Goal: Transaction & Acquisition: Book appointment/travel/reservation

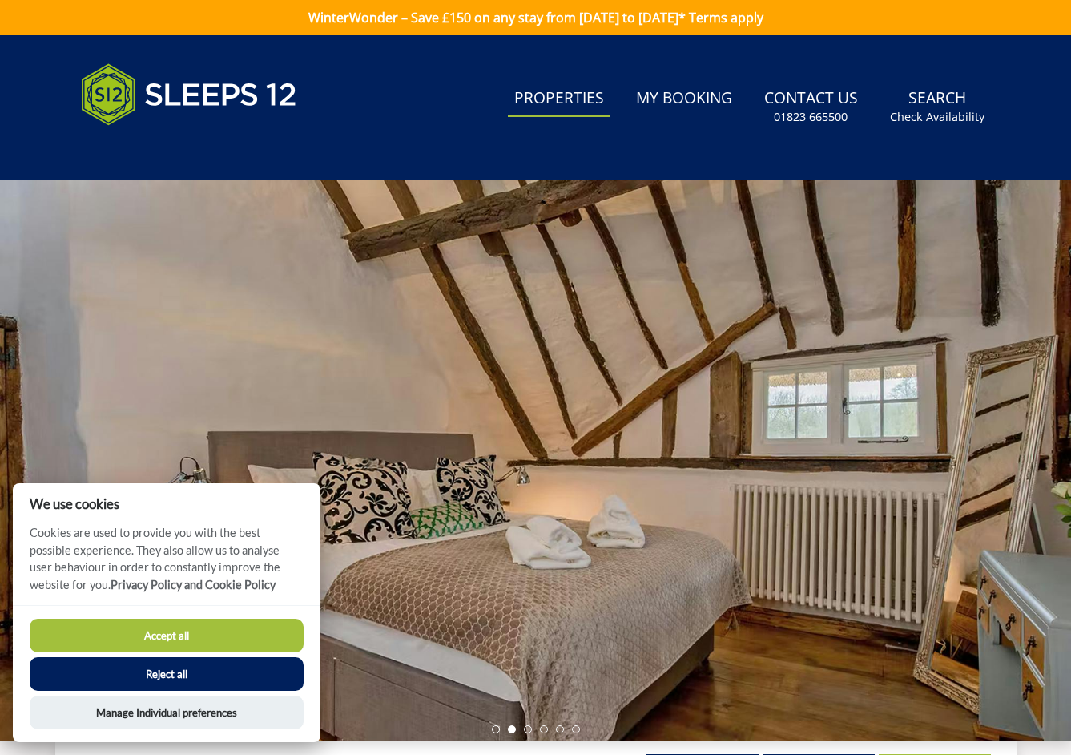
click at [546, 93] on link "Properties" at bounding box center [559, 99] width 103 height 36
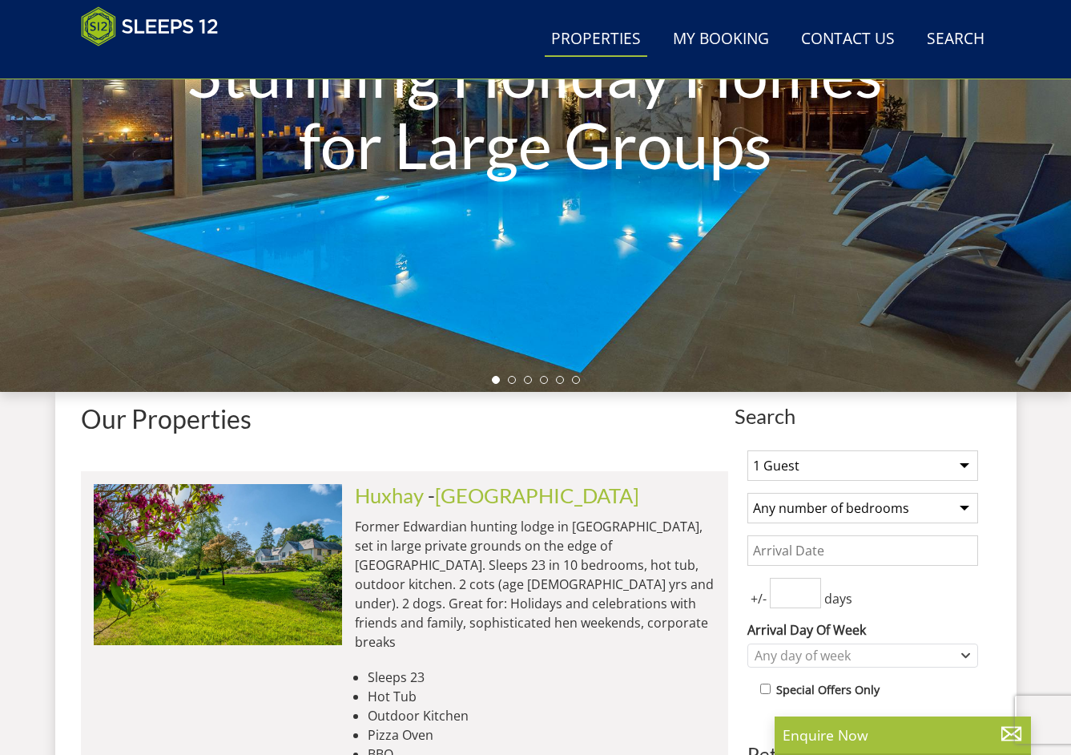
scroll to position [335, 0]
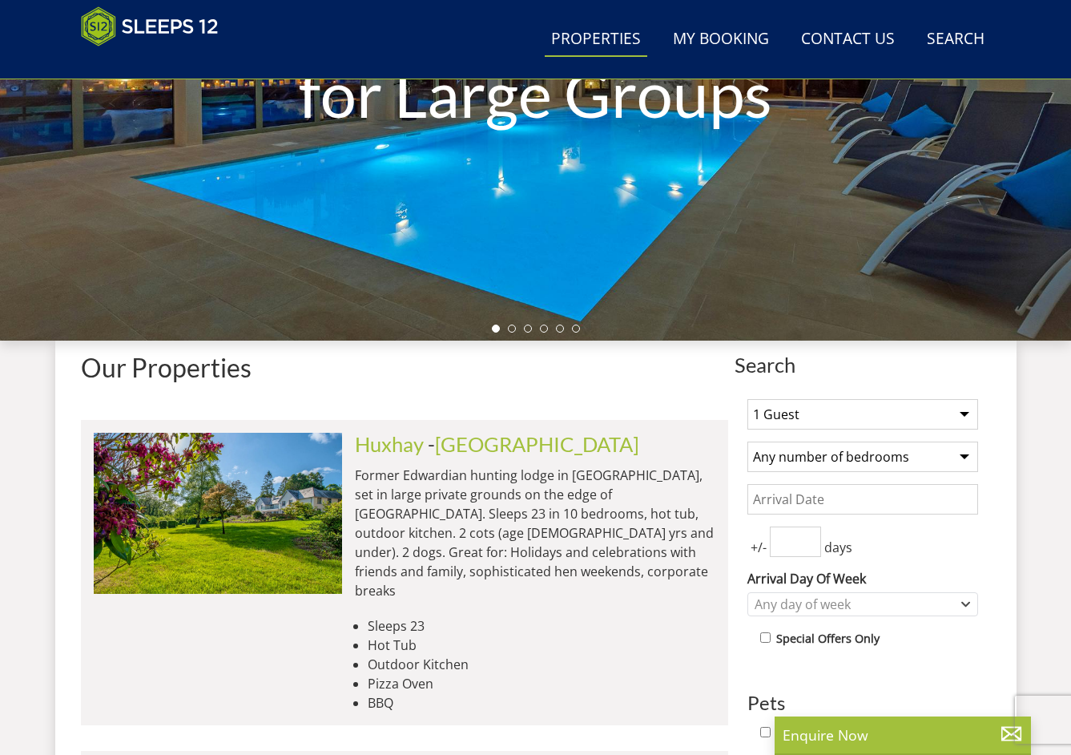
click at [652, 239] on div "Stunning Holiday Homes for Large Groups" at bounding box center [535, 60] width 1071 height 561
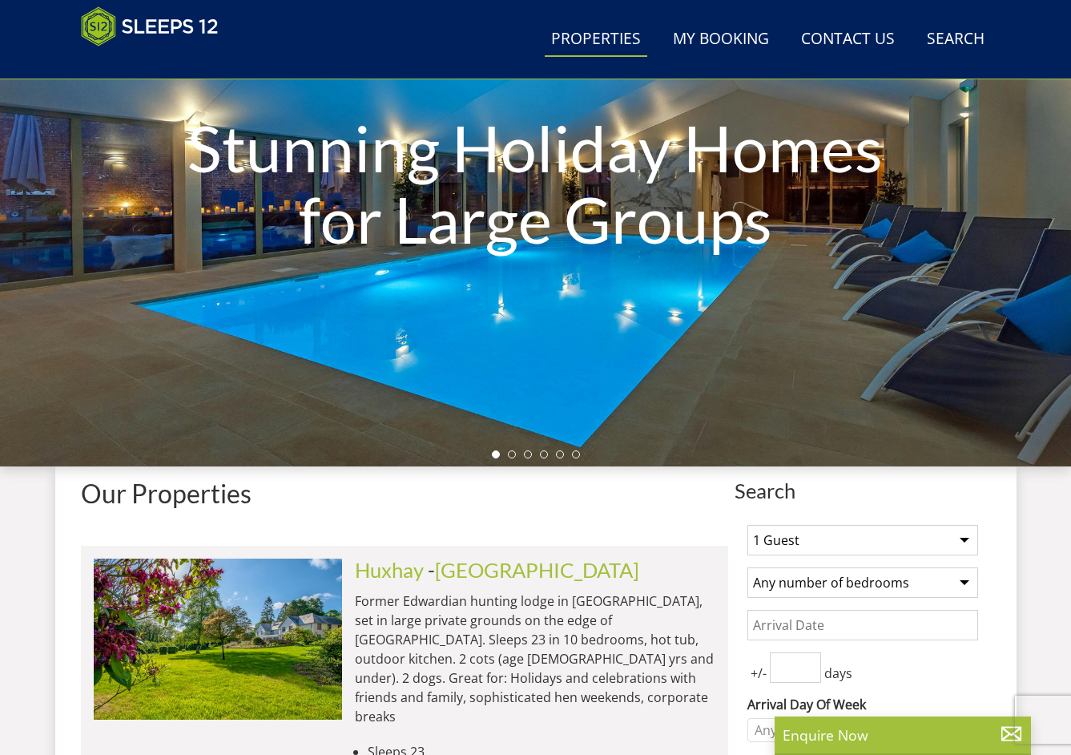
scroll to position [68, 0]
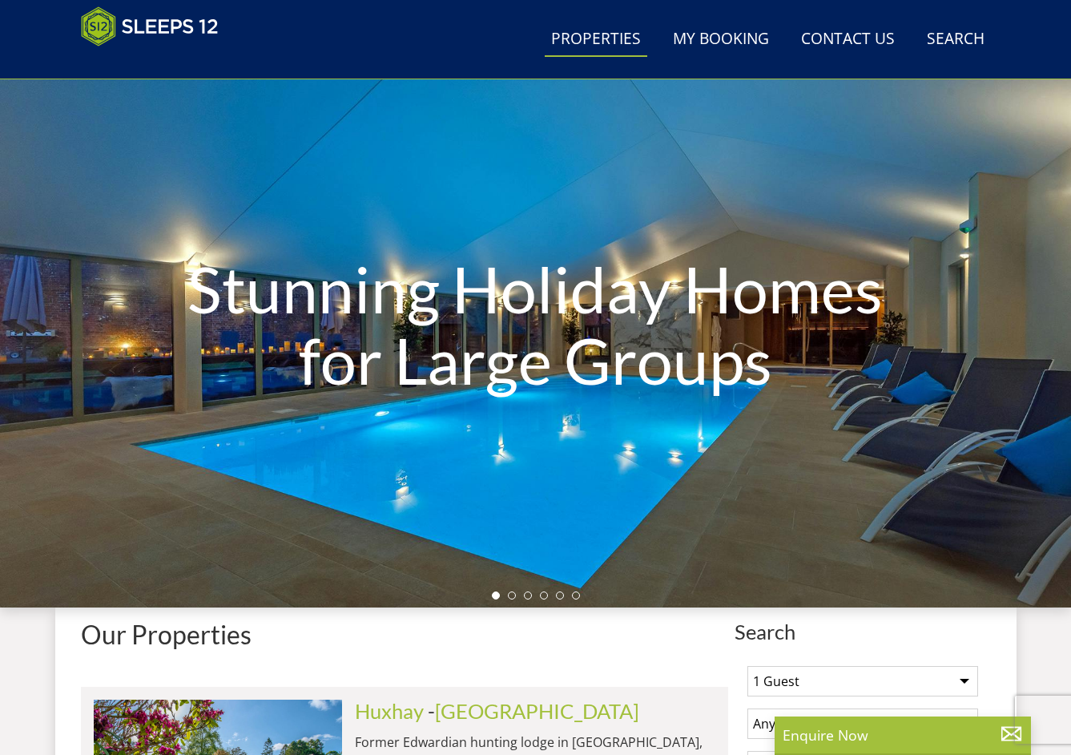
click at [517, 594] on ul at bounding box center [536, 595] width 88 height 8
click at [508, 598] on li at bounding box center [512, 595] width 8 height 8
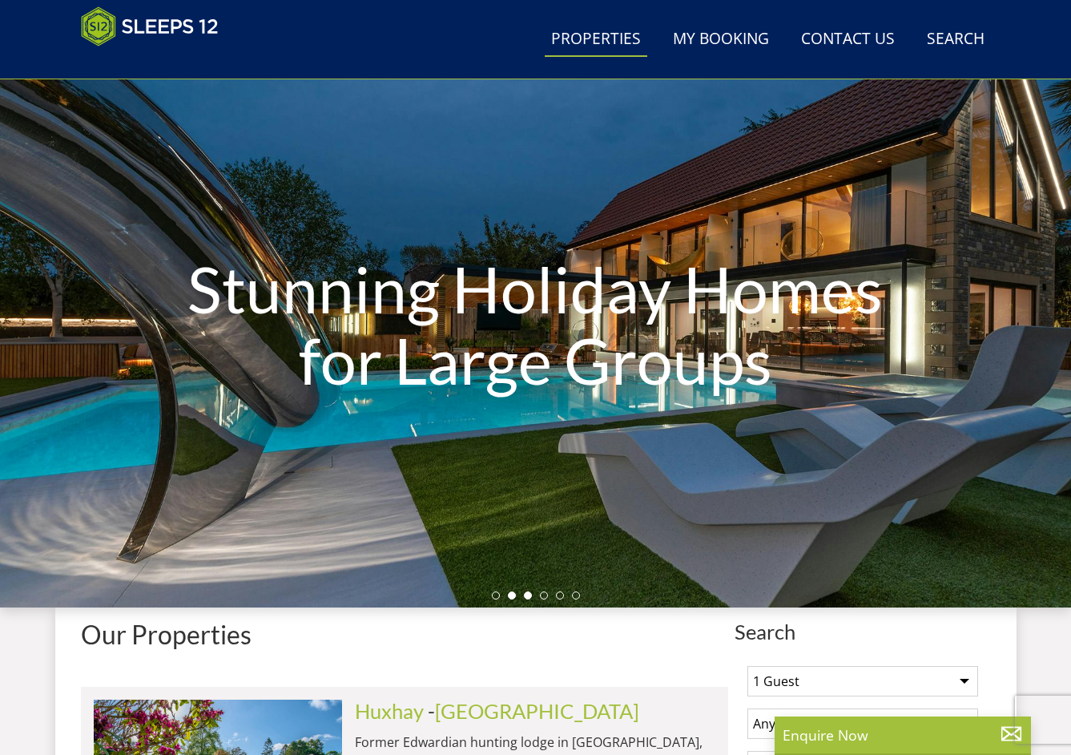
click at [527, 594] on li at bounding box center [528, 595] width 8 height 8
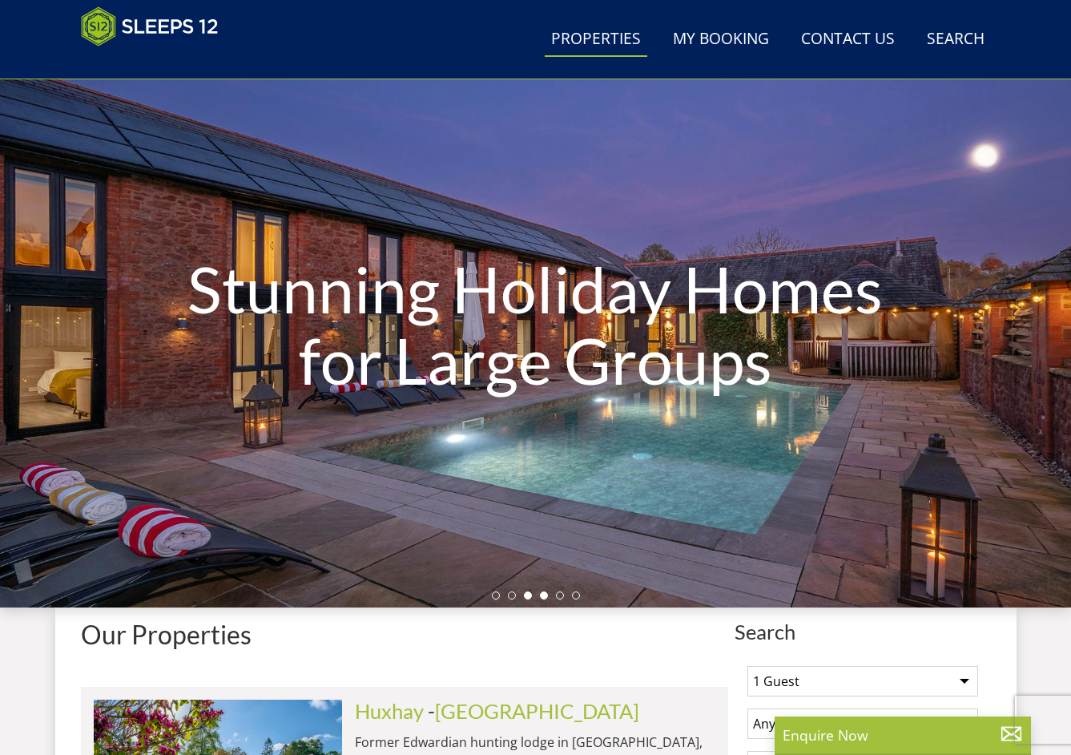
click at [542, 595] on li at bounding box center [544, 595] width 8 height 8
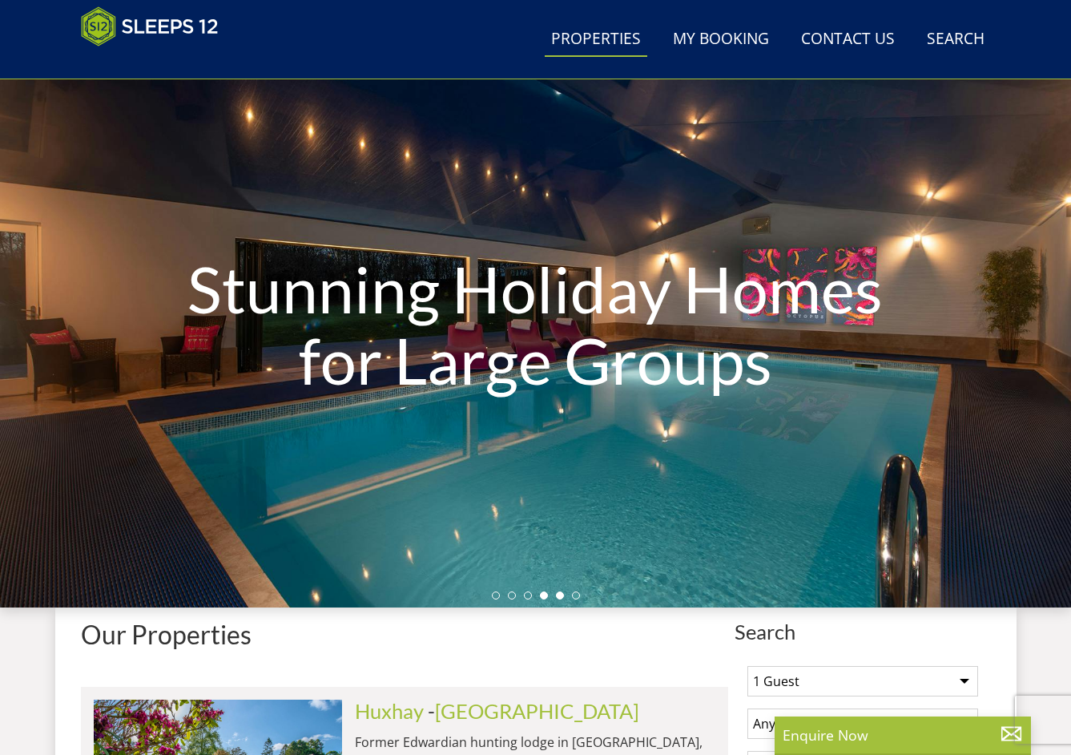
click at [561, 596] on li at bounding box center [560, 595] width 8 height 8
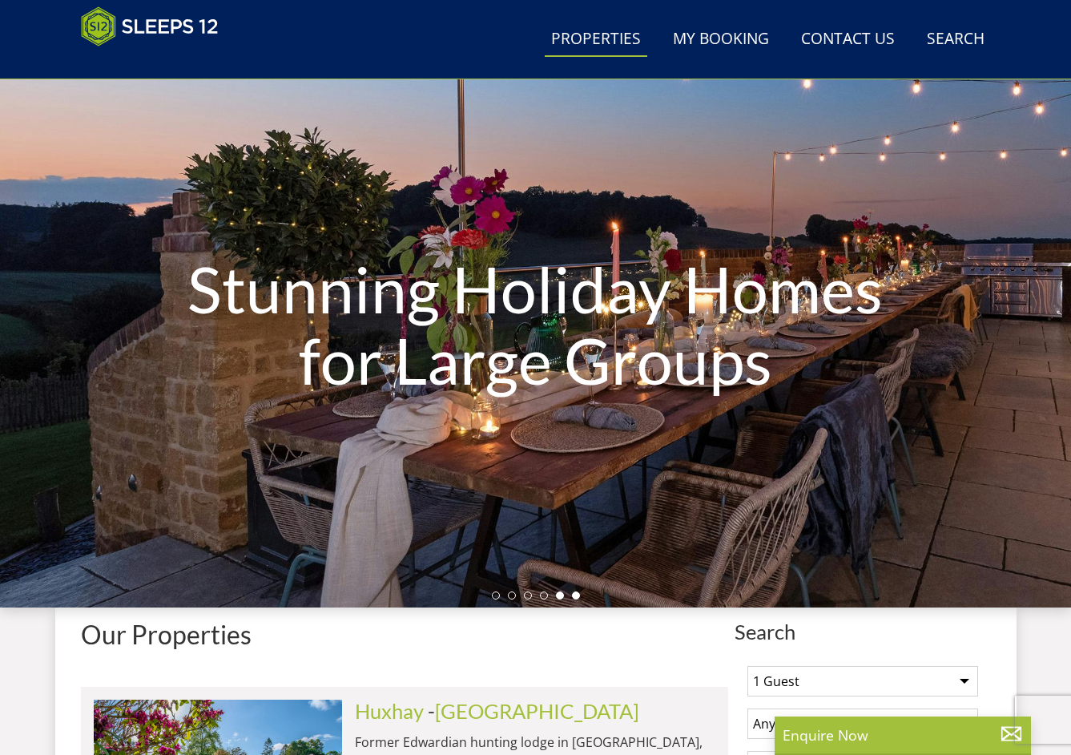
click at [574, 596] on li at bounding box center [576, 595] width 8 height 8
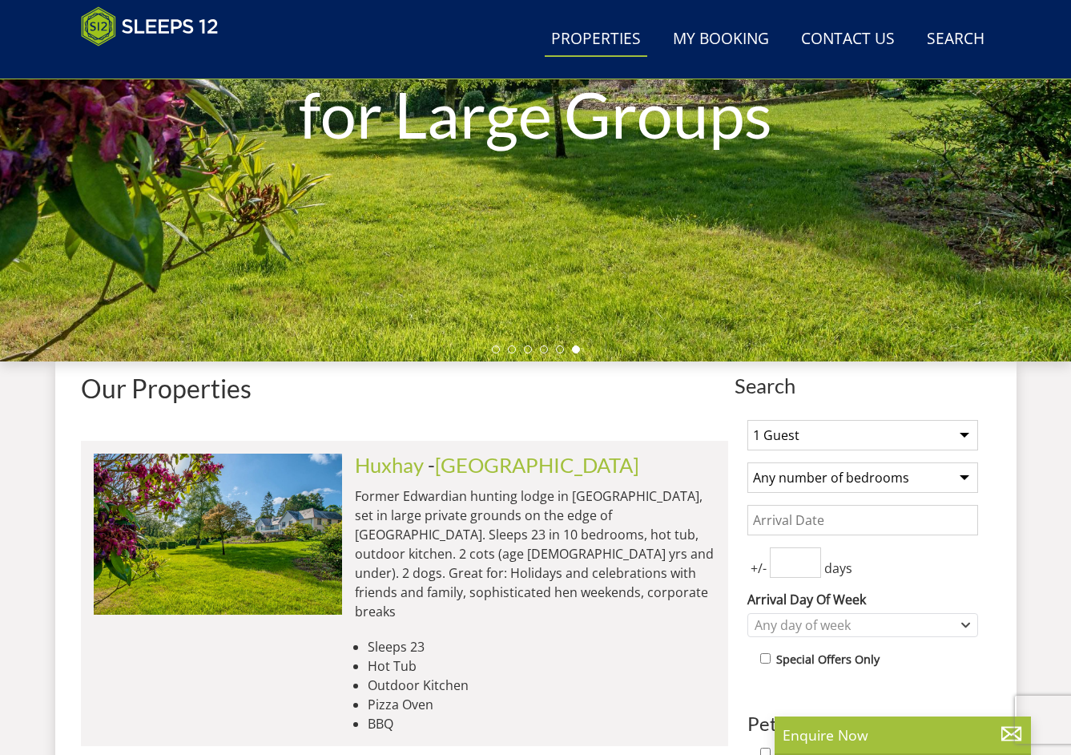
scroll to position [335, 0]
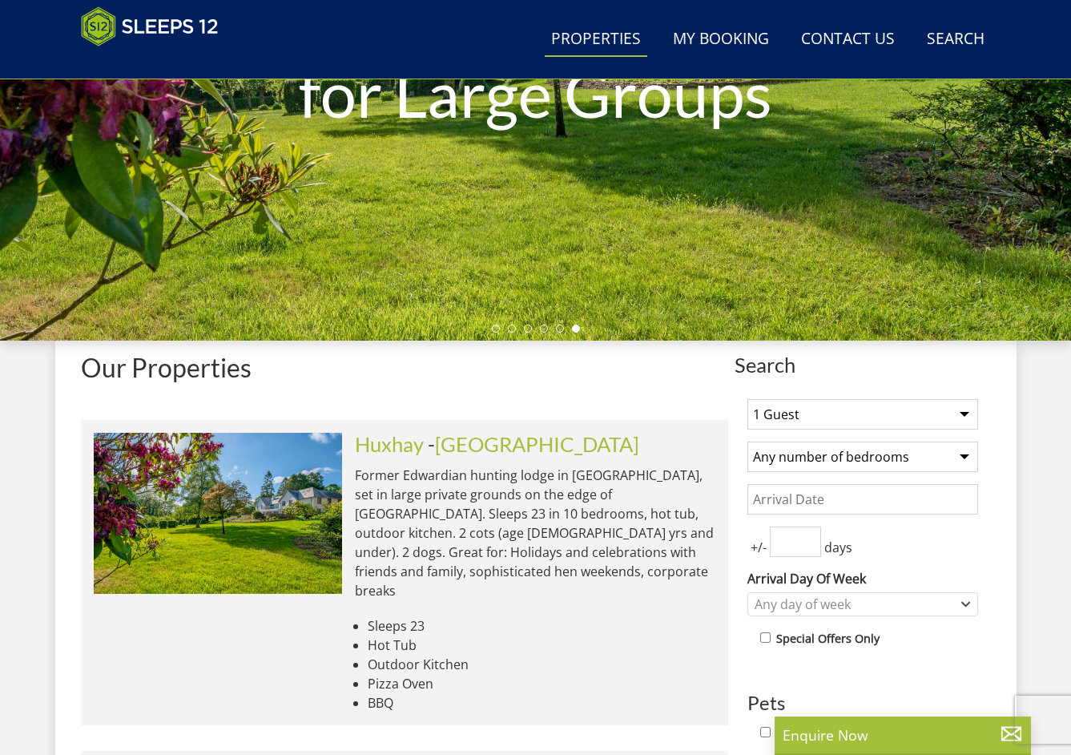
click at [910, 454] on select "Any number of bedrooms 4 Bedrooms 5 Bedrooms 6 Bedrooms 7 Bedrooms 8 Bedrooms 9…" at bounding box center [862, 456] width 231 height 30
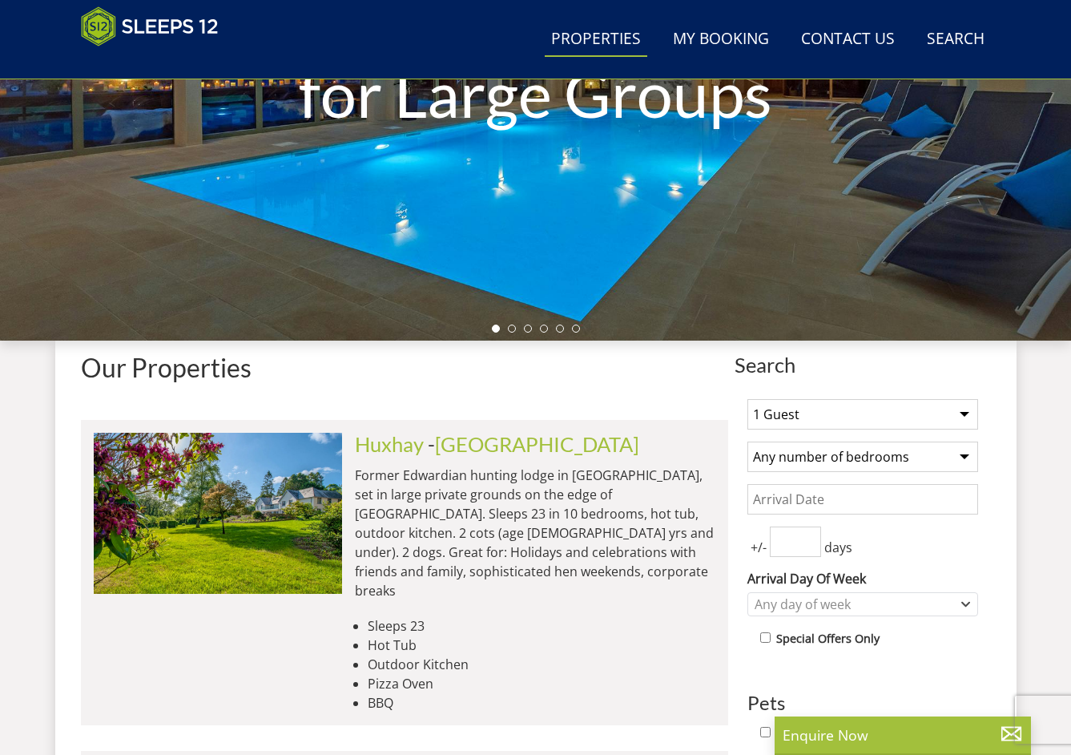
click at [555, 372] on h1 "Our Properties" at bounding box center [404, 367] width 647 height 28
click at [822, 417] on select "1 Guest 2 Guests 3 Guests 4 Guests 5 Guests 6 Guests 7 Guests 8 Guests 9 Guests…" at bounding box center [862, 414] width 231 height 30
select select "12"
click at [747, 399] on select "1 Guest 2 Guests 3 Guests 4 Guests 5 Guests 6 Guests 7 Guests 8 Guests 9 Guests…" at bounding box center [862, 414] width 231 height 30
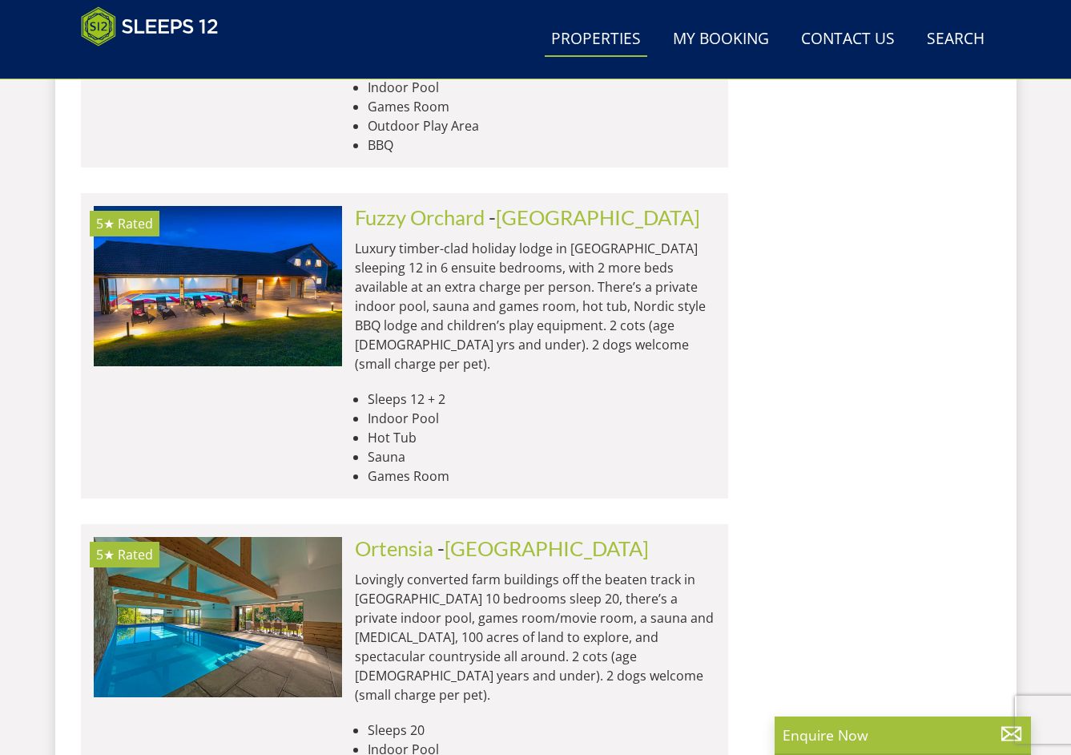
scroll to position [6748, 0]
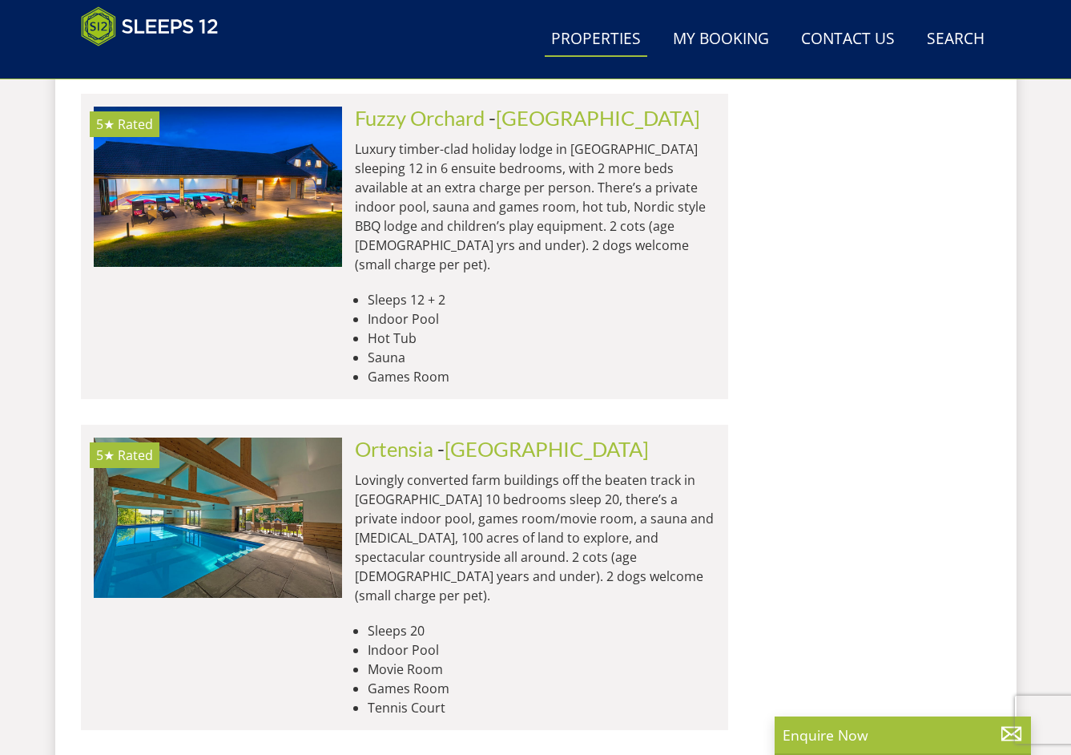
type input "piklet"
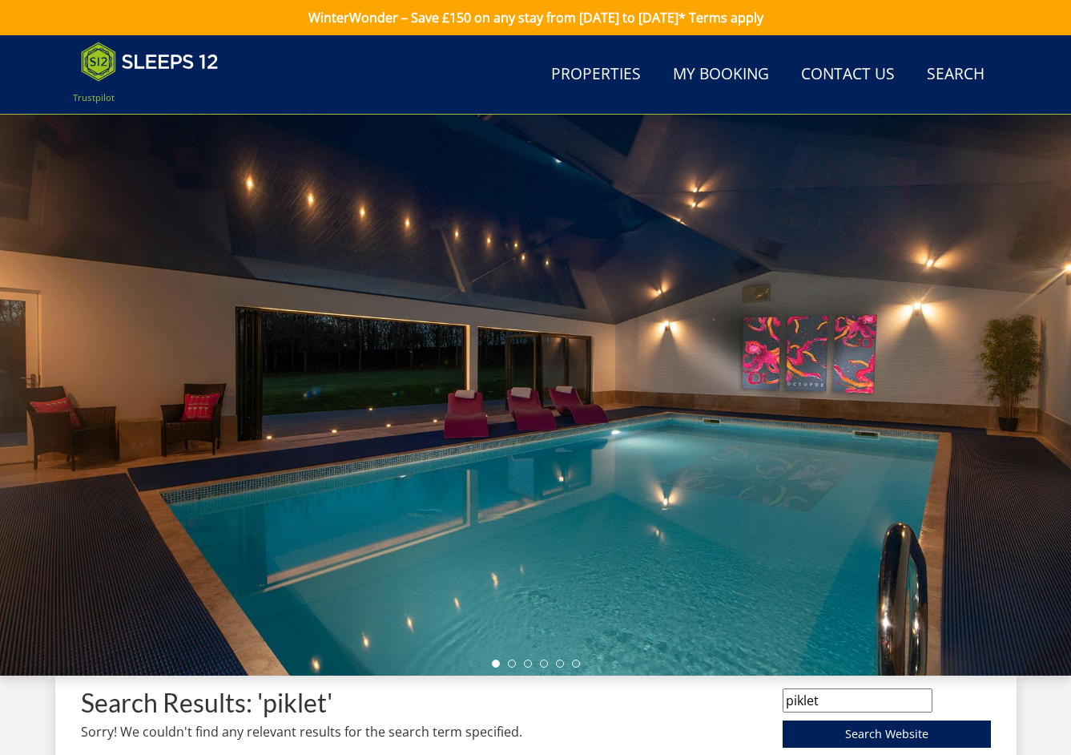
scroll to position [358, 0]
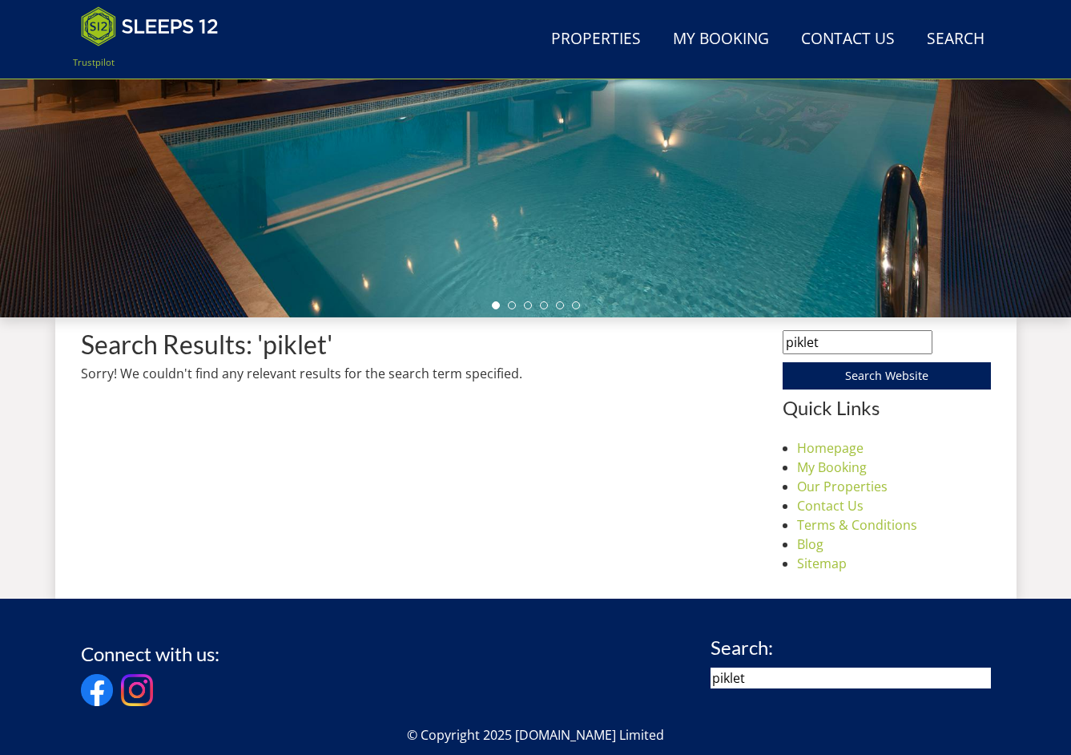
click at [799, 344] on input "piklet" at bounding box center [858, 342] width 150 height 24
type input "pinklet"
click at [783, 362] on input "Search Website" at bounding box center [887, 375] width 208 height 27
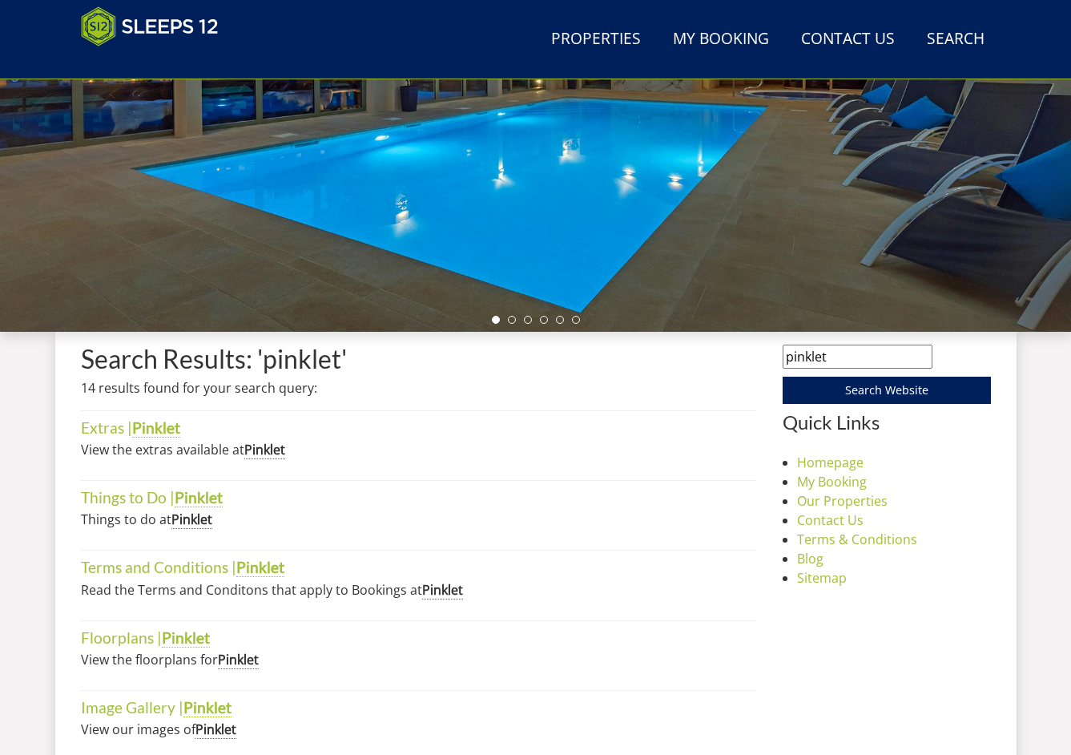
scroll to position [345, 0]
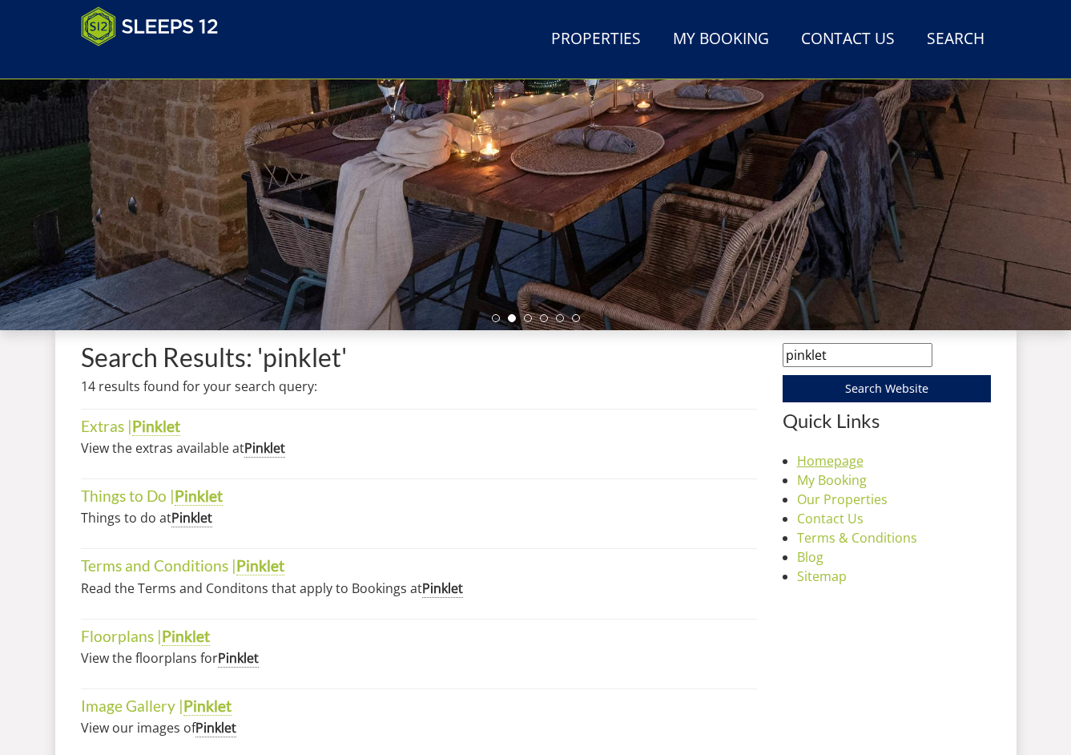
click at [838, 460] on link "Homepage" at bounding box center [830, 461] width 66 height 18
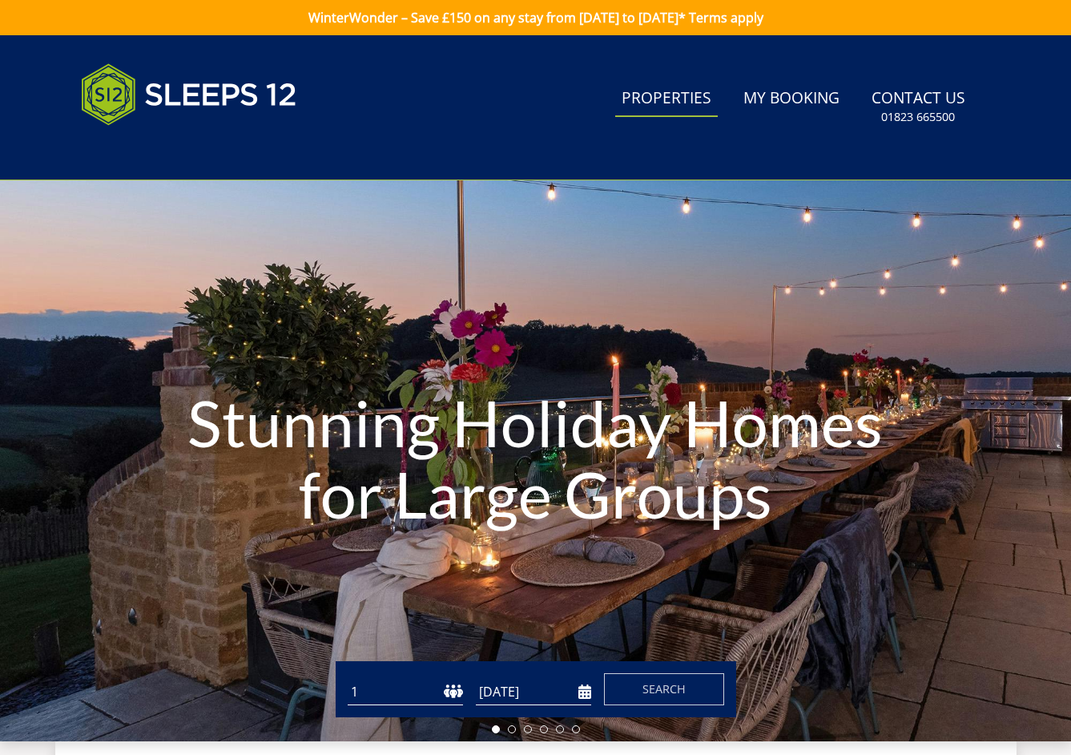
click at [648, 92] on link "Properties" at bounding box center [666, 99] width 103 height 36
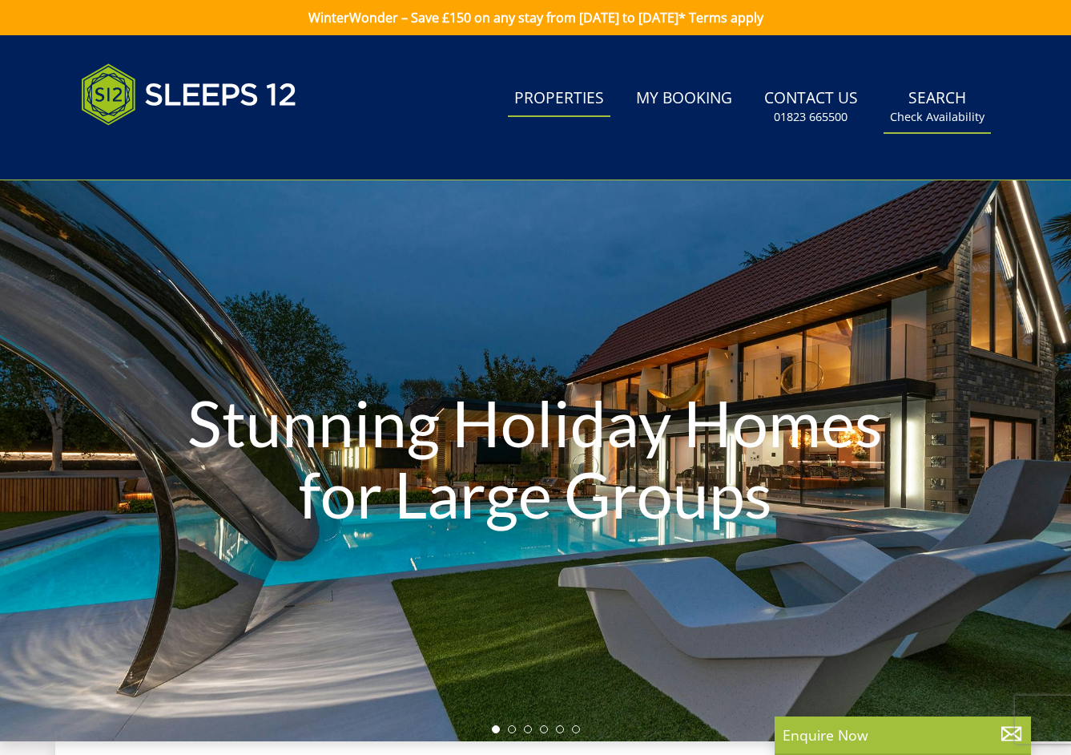
click at [961, 87] on link "Search Check Availability" at bounding box center [937, 107] width 107 height 52
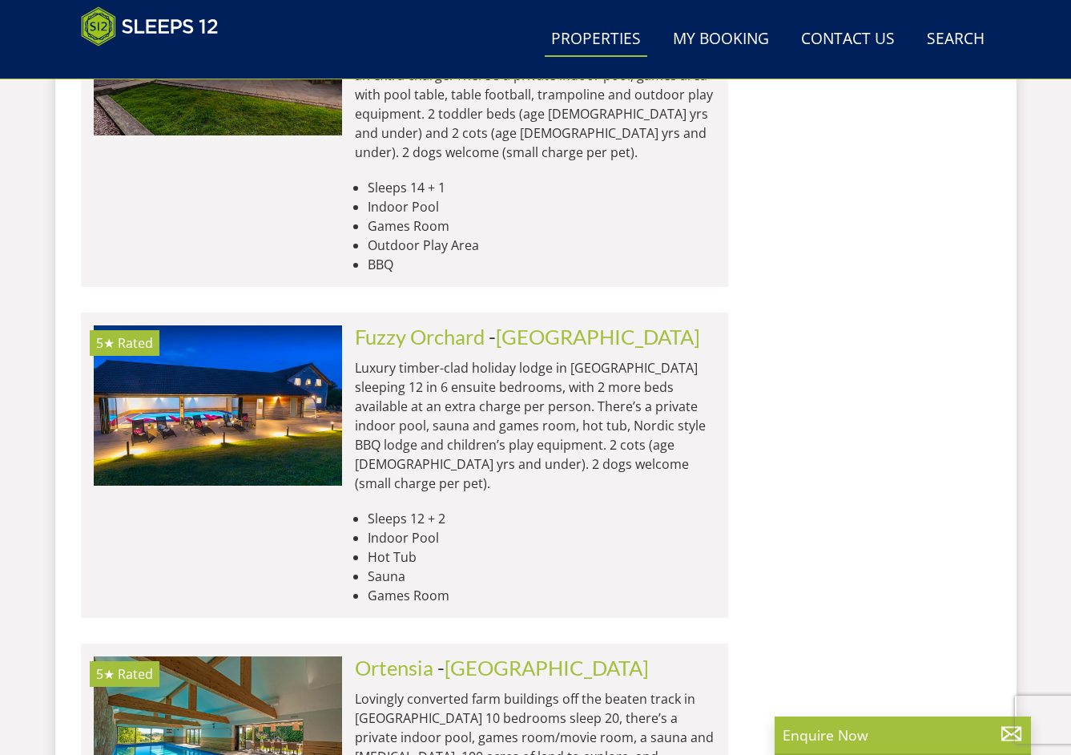
scroll to position [6748, 0]
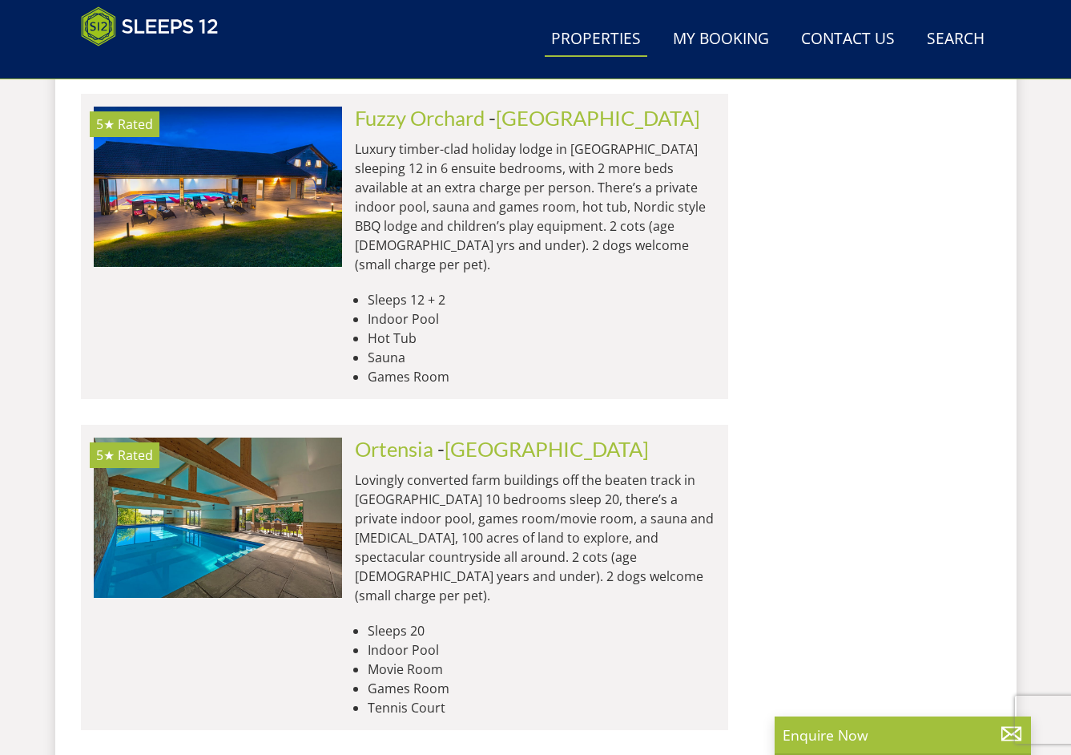
type input "pinklet"
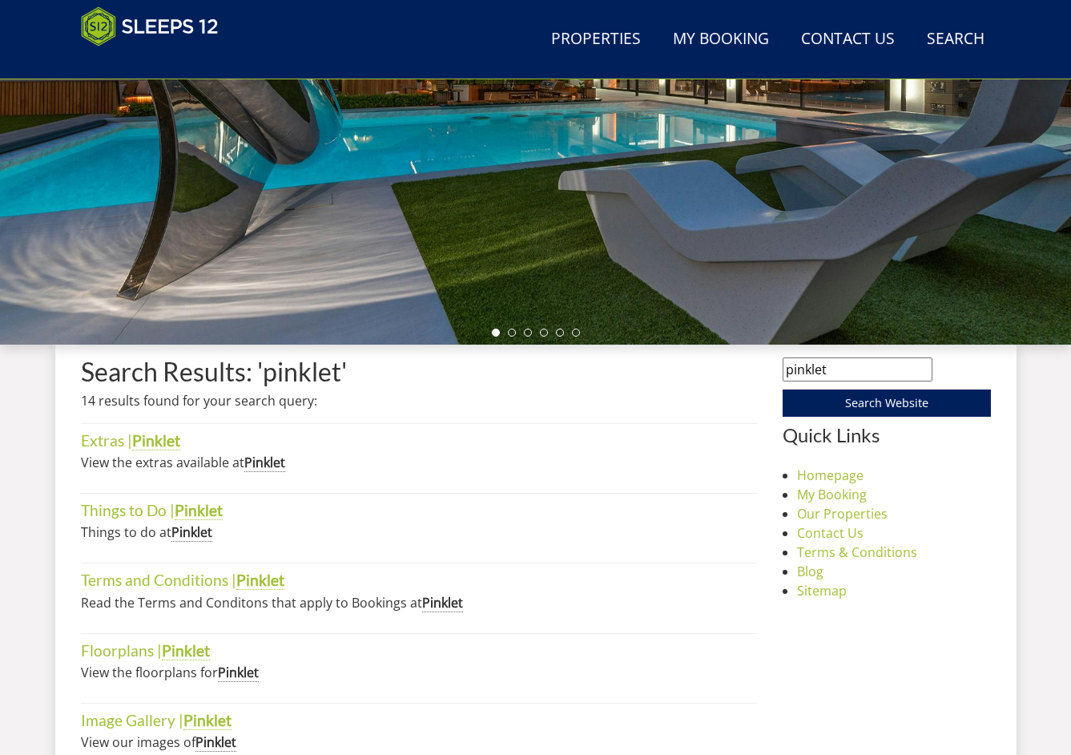
scroll to position [345, 0]
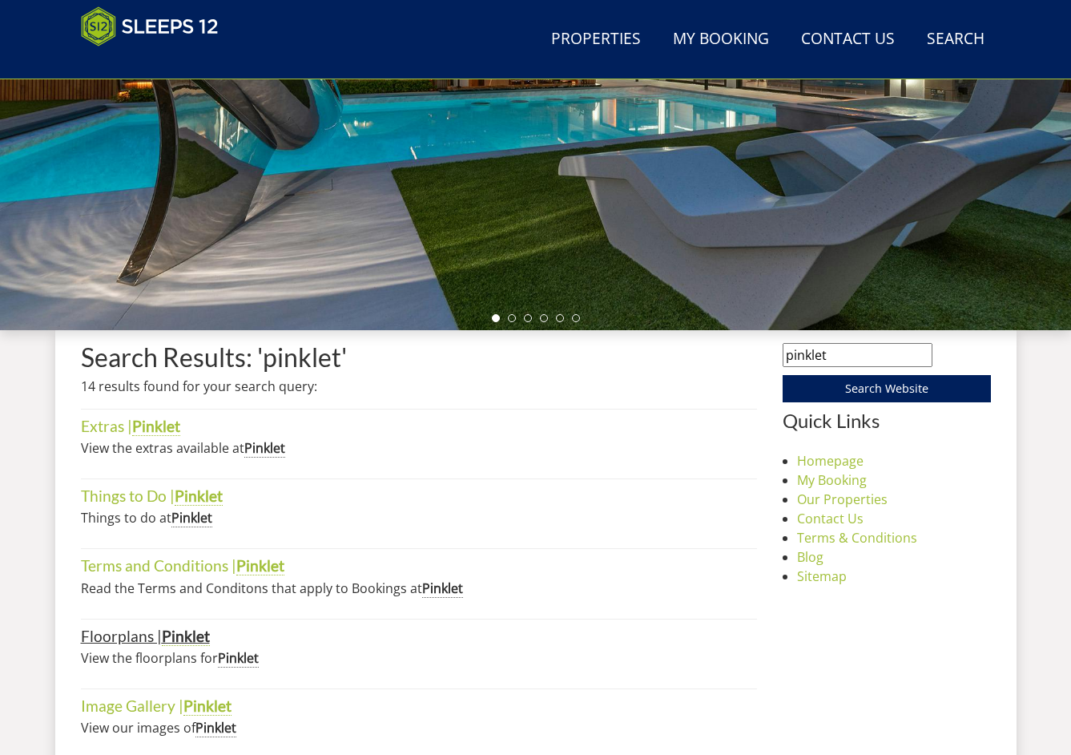
click at [180, 630] on strong "Pinklet" at bounding box center [186, 635] width 48 height 19
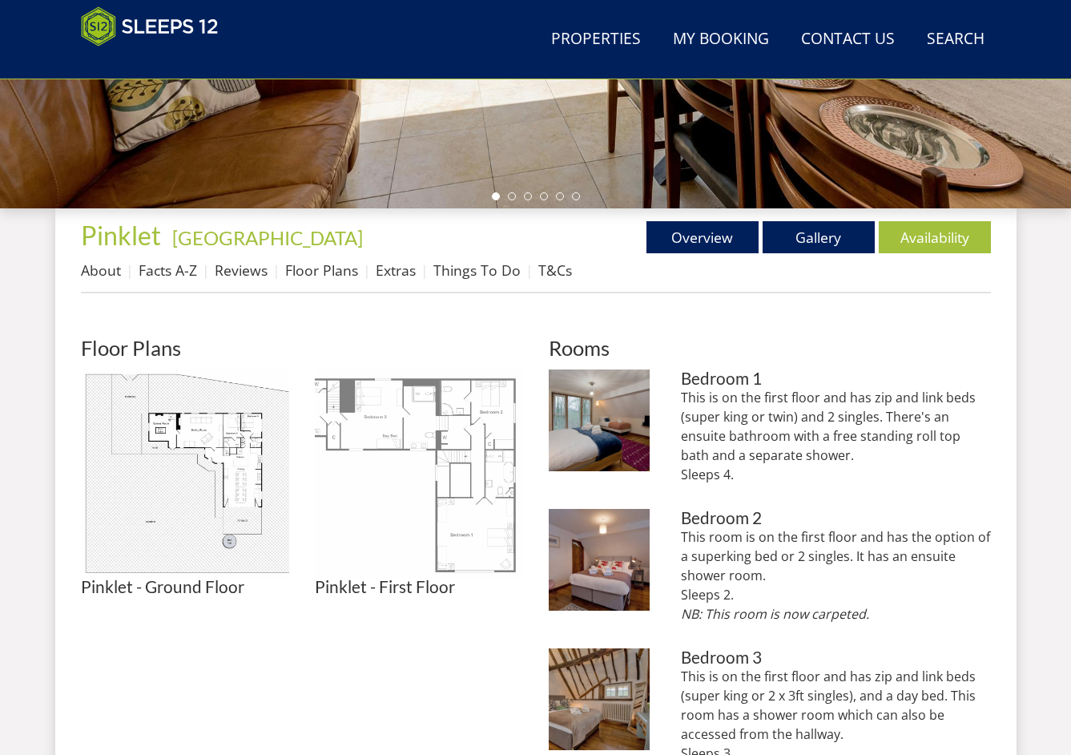
scroll to position [474, 0]
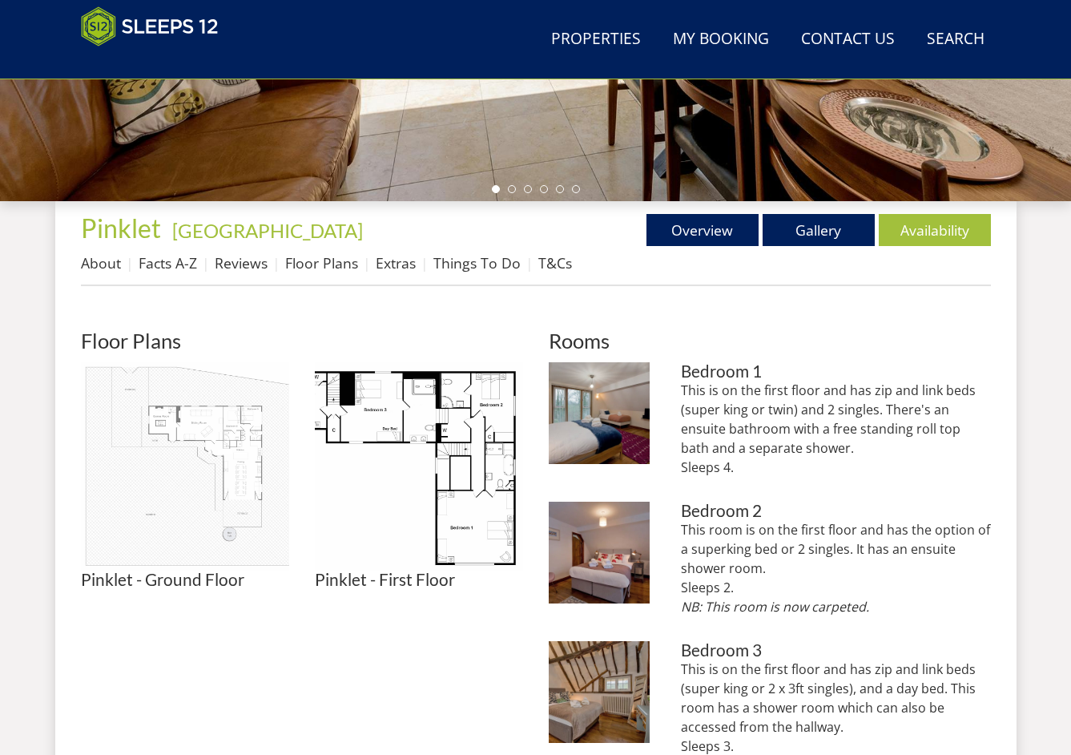
click at [242, 454] on img at bounding box center [185, 466] width 208 height 208
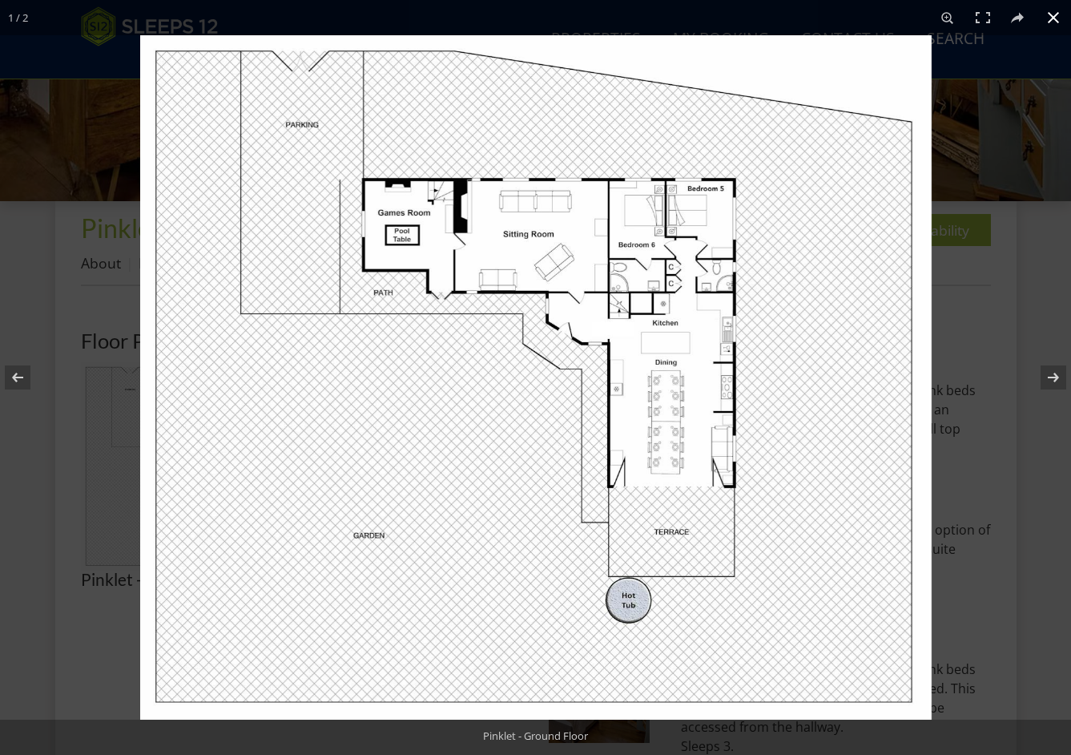
click at [1056, 22] on button at bounding box center [1053, 17] width 35 height 35
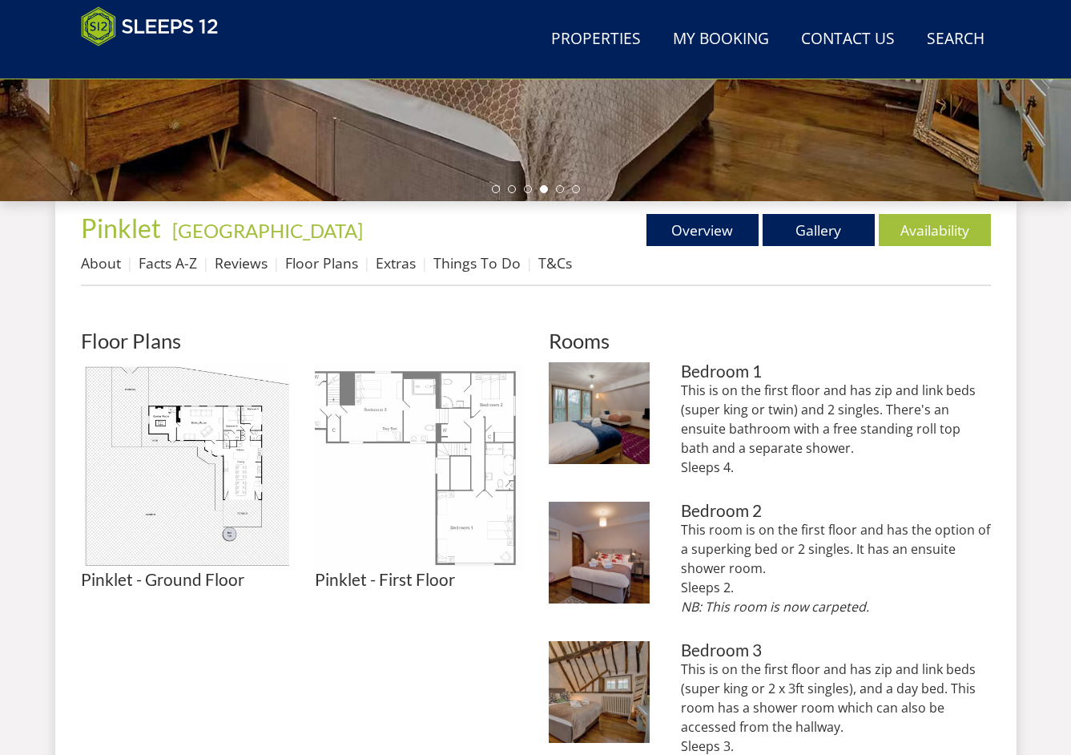
click at [487, 389] on img at bounding box center [419, 466] width 208 height 208
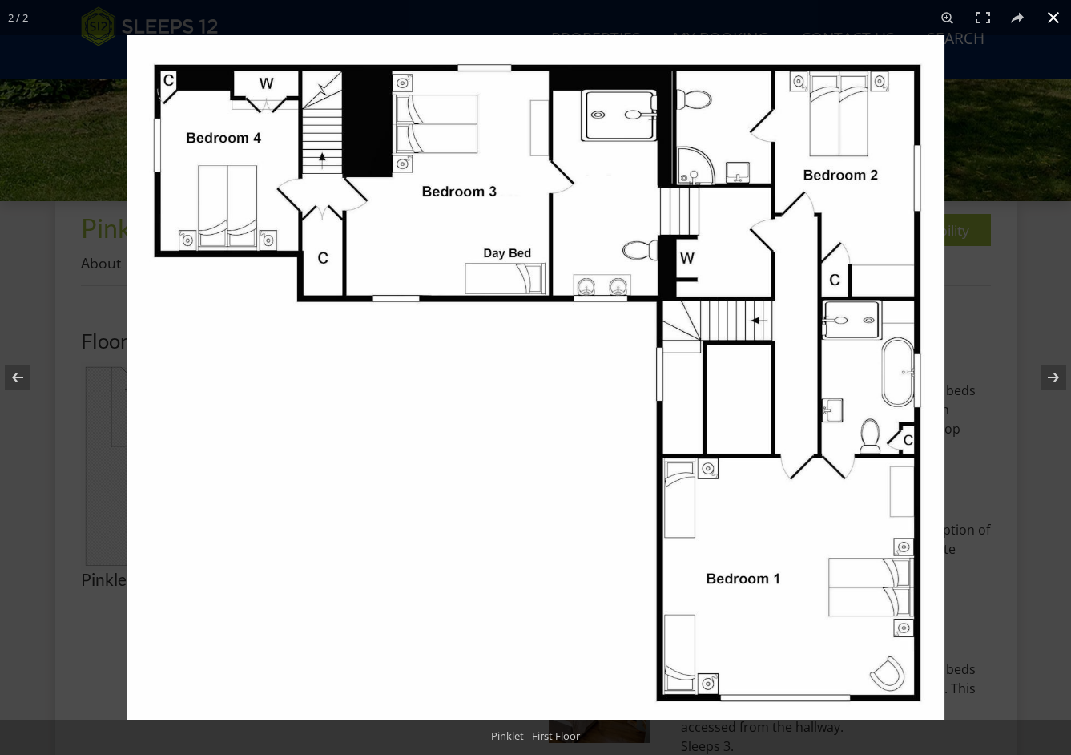
click at [1046, 19] on button at bounding box center [1053, 17] width 35 height 35
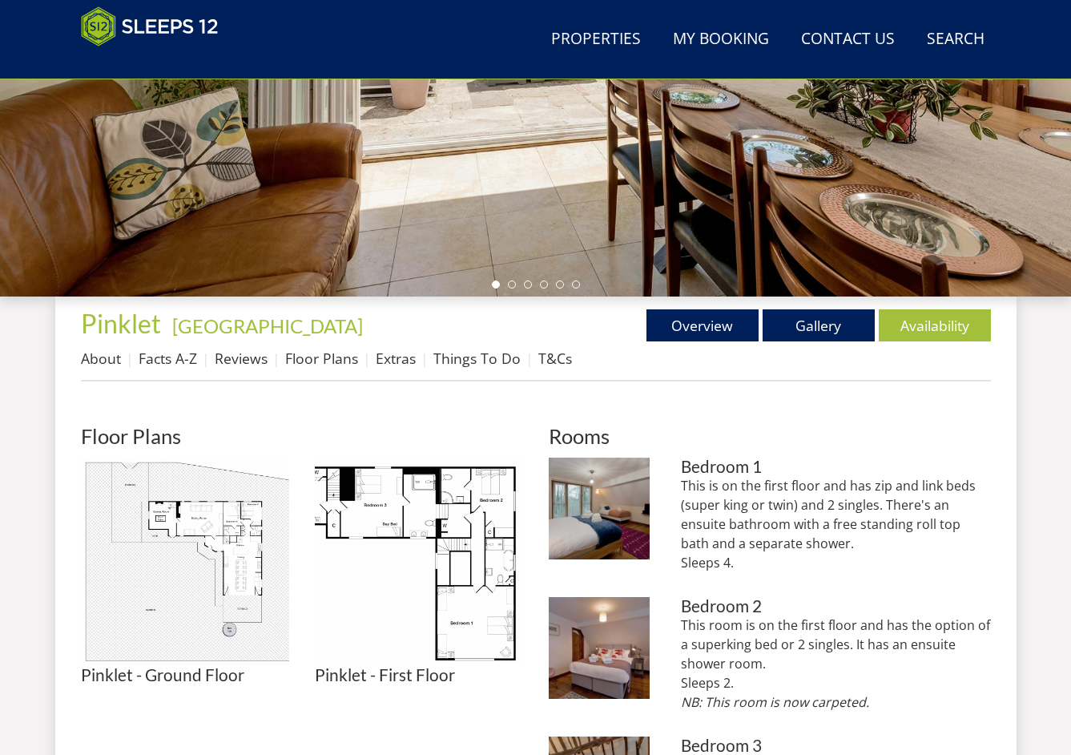
scroll to position [207, 0]
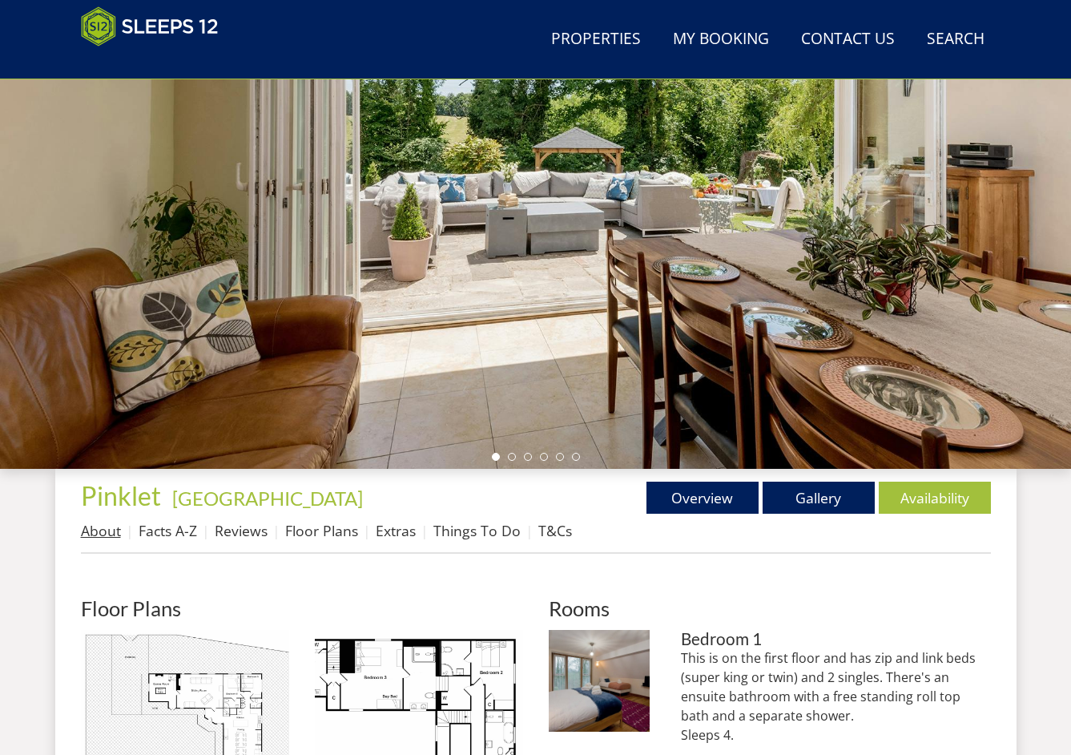
click at [99, 536] on link "About" at bounding box center [101, 530] width 40 height 19
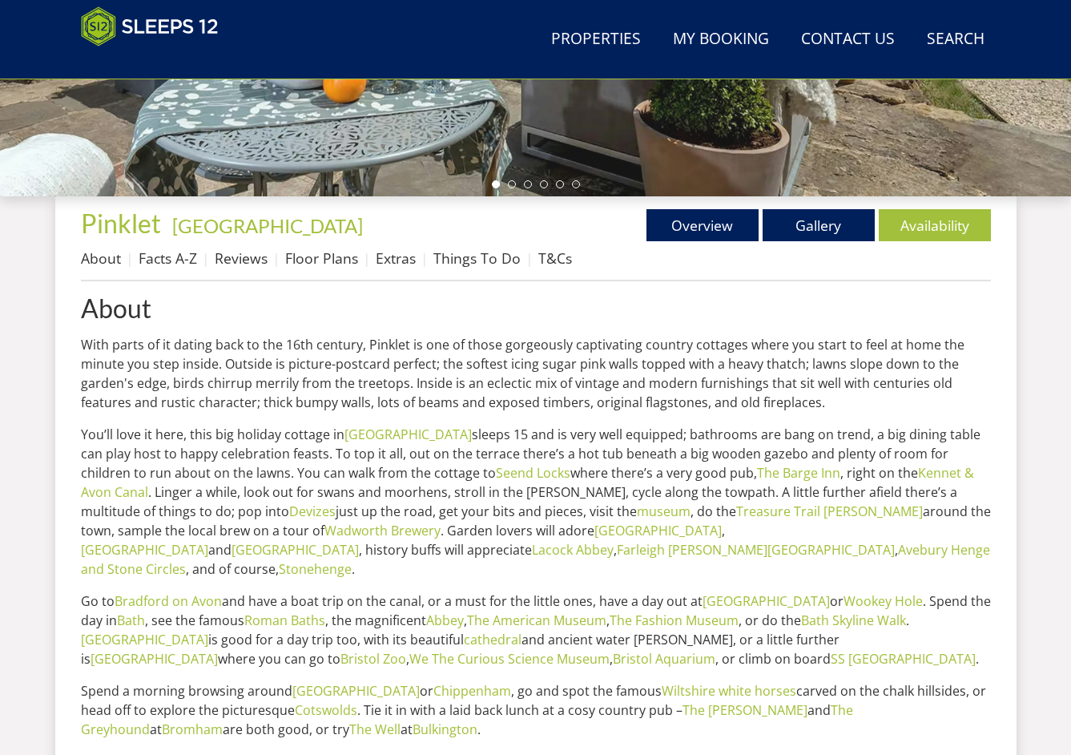
scroll to position [212, 0]
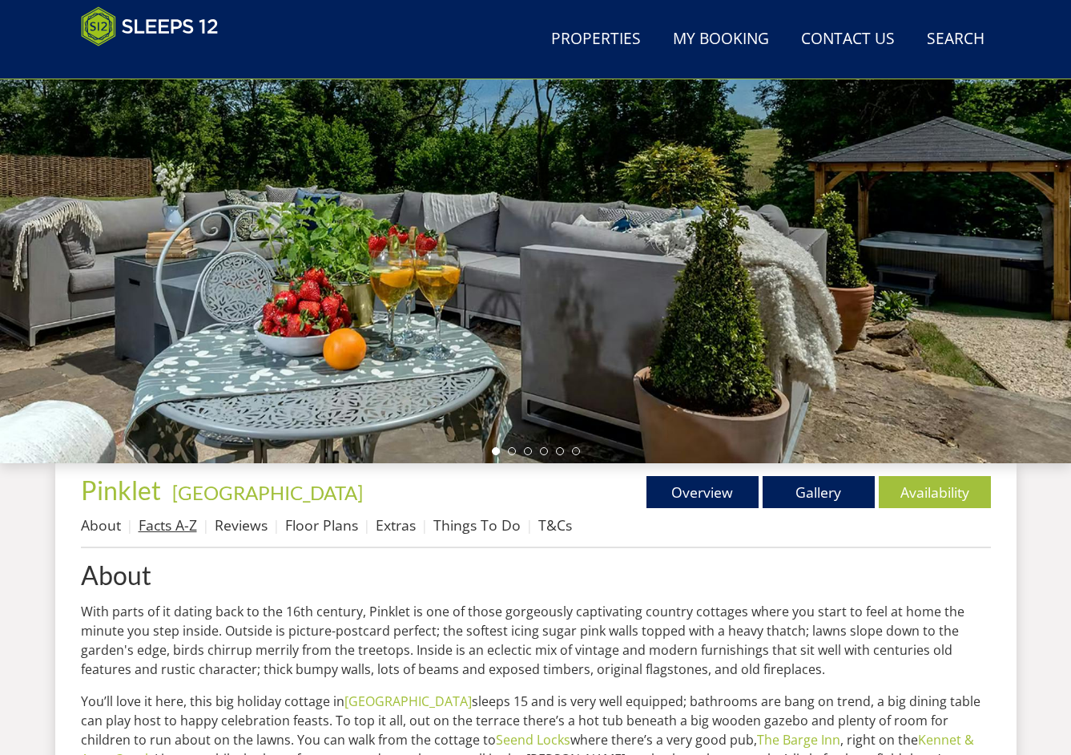
click at [180, 529] on link "Facts A-Z" at bounding box center [168, 524] width 58 height 19
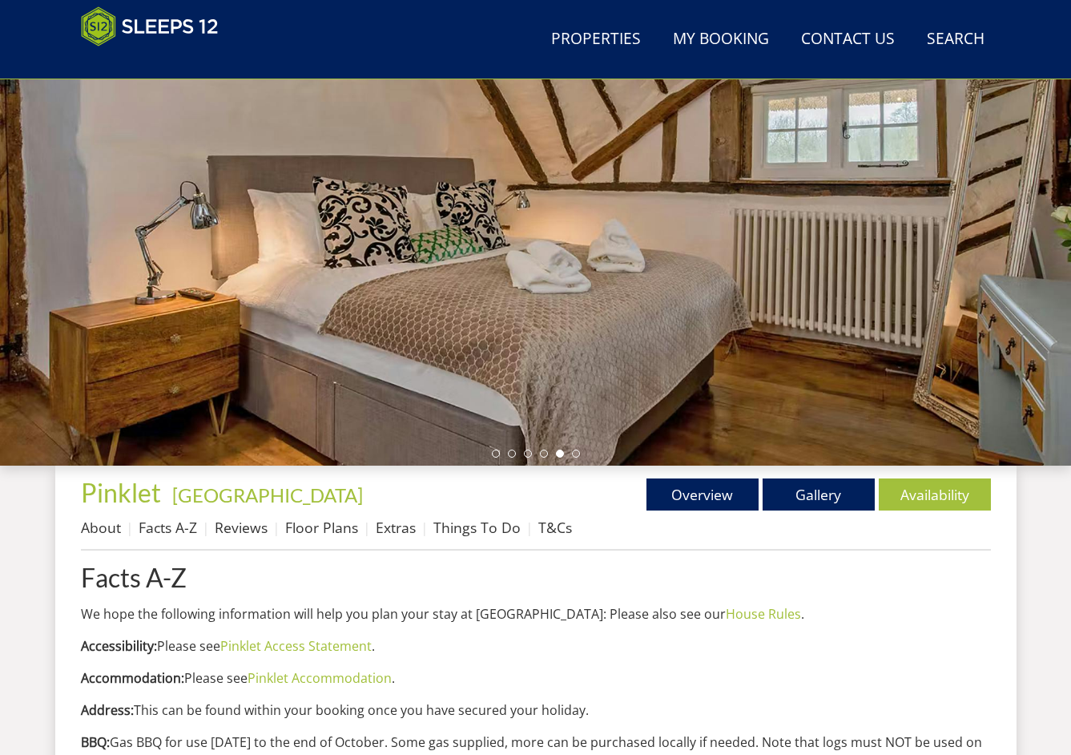
scroll to position [221, 0]
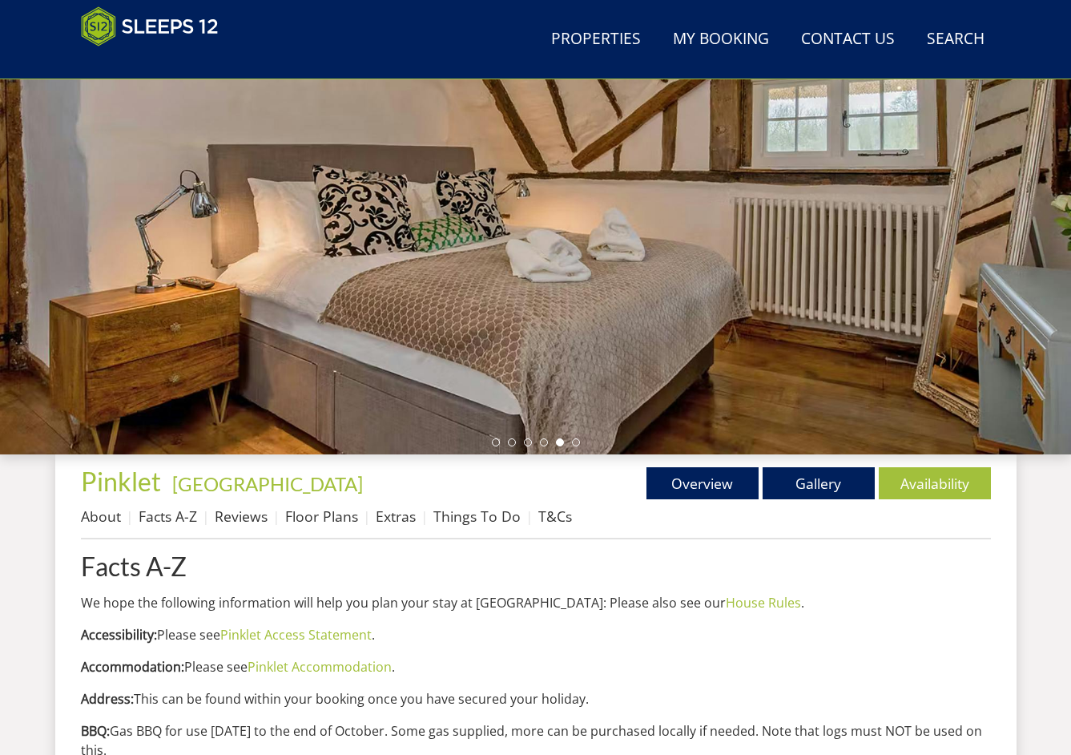
click at [386, 531] on ul "About Facts A-Z Reviews Floor Plans Extras Things To Do T&Cs" at bounding box center [536, 520] width 910 height 36
click at [386, 524] on link "Extras" at bounding box center [396, 515] width 40 height 19
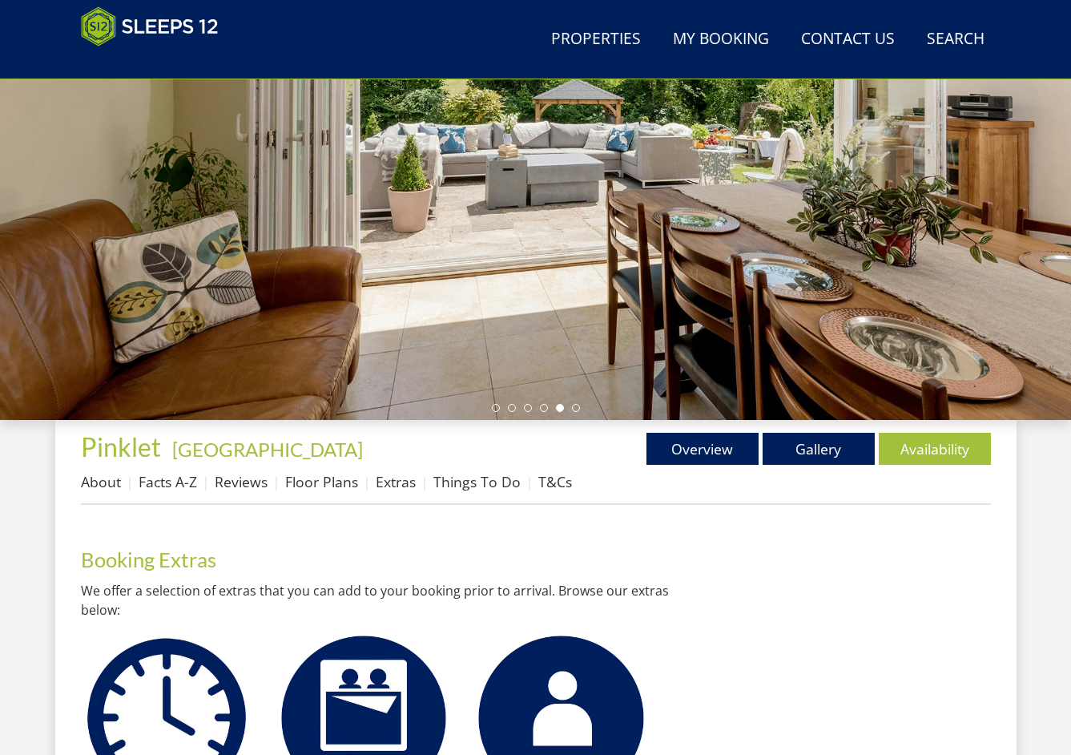
scroll to position [216, 0]
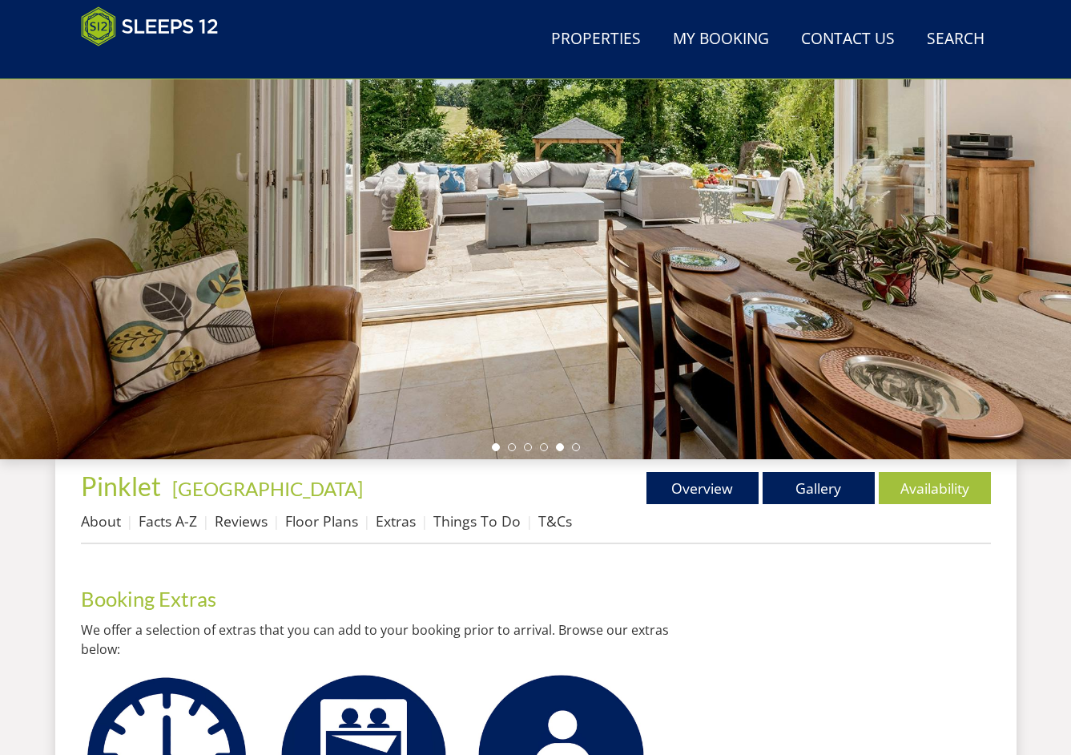
click at [495, 447] on li at bounding box center [496, 447] width 8 height 8
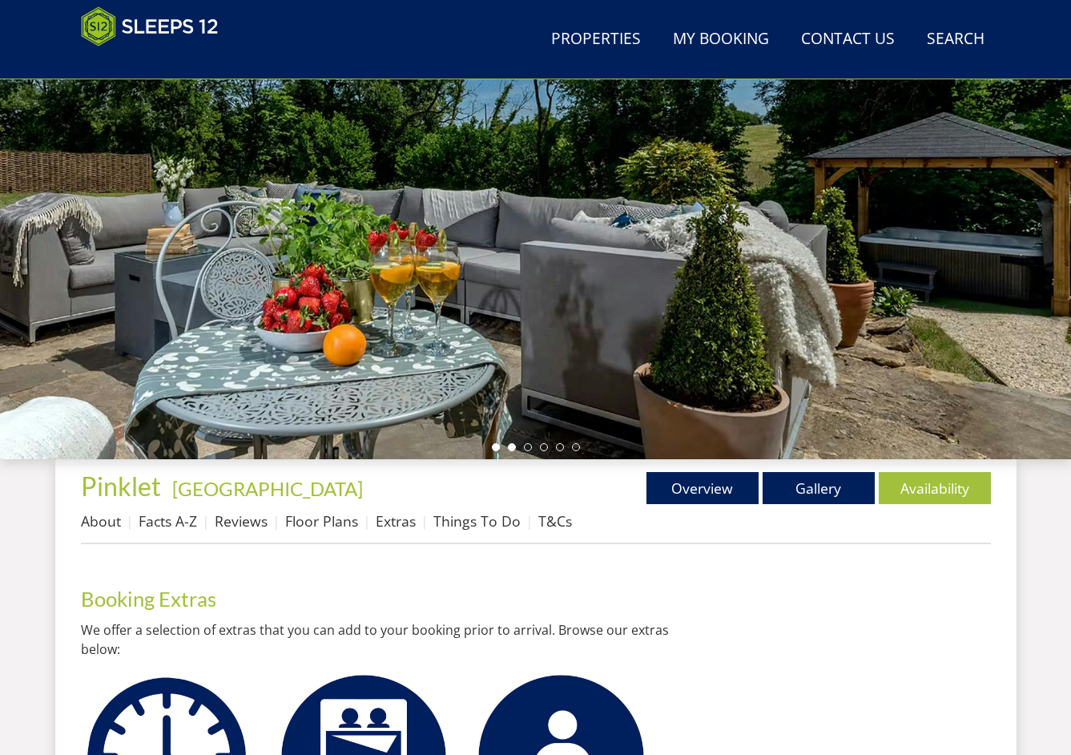
click at [513, 446] on li at bounding box center [512, 447] width 8 height 8
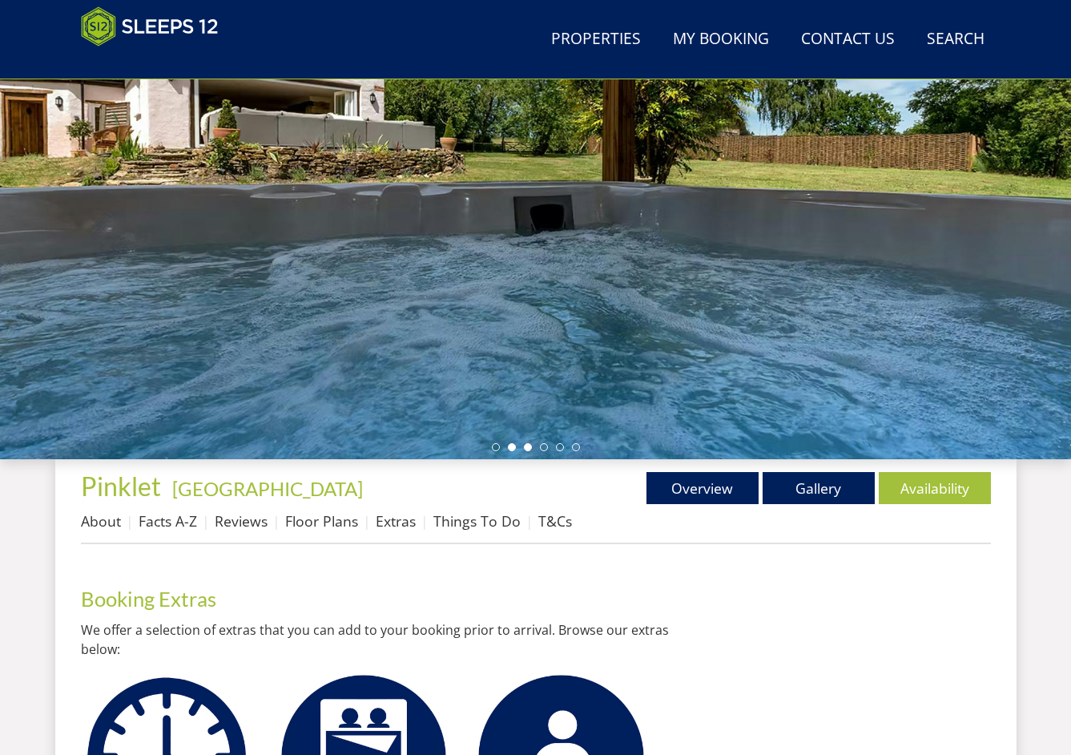
click at [529, 449] on li at bounding box center [528, 447] width 8 height 8
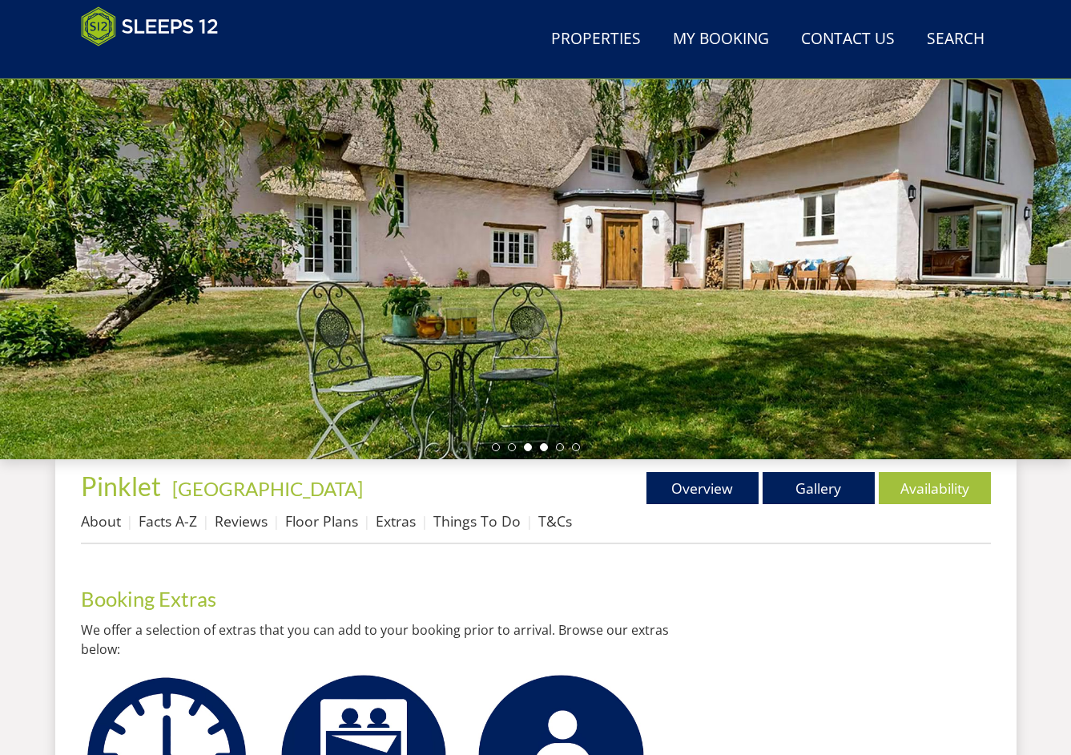
click at [541, 445] on li at bounding box center [544, 447] width 8 height 8
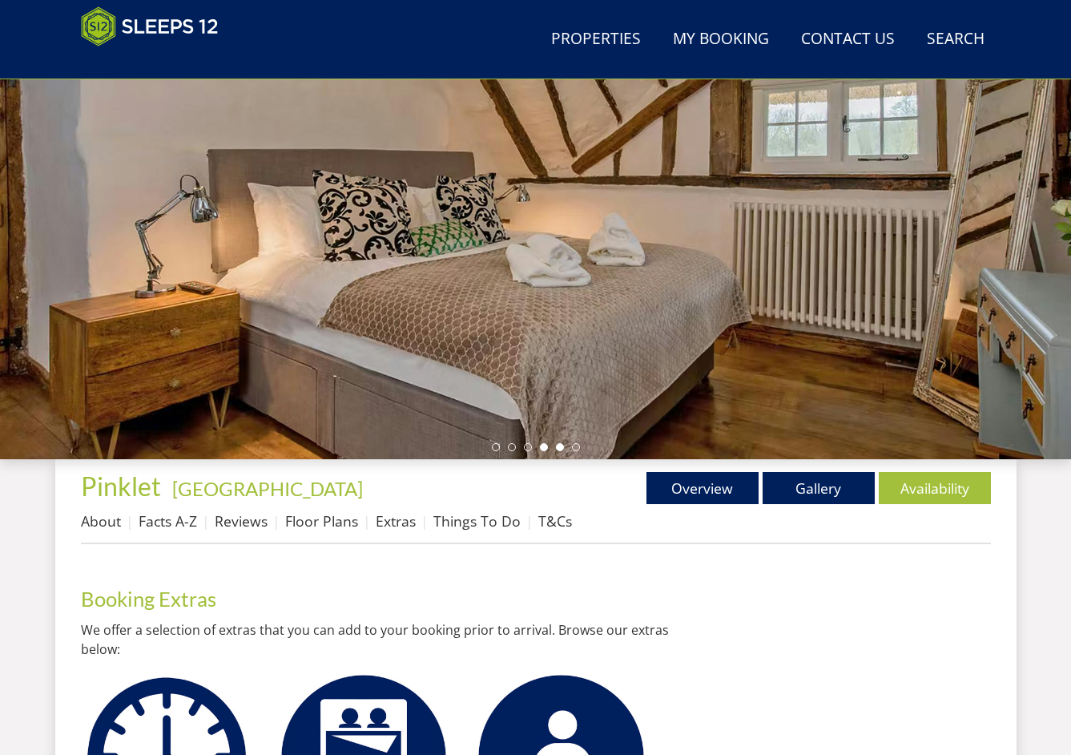
click at [560, 445] on li at bounding box center [560, 447] width 8 height 8
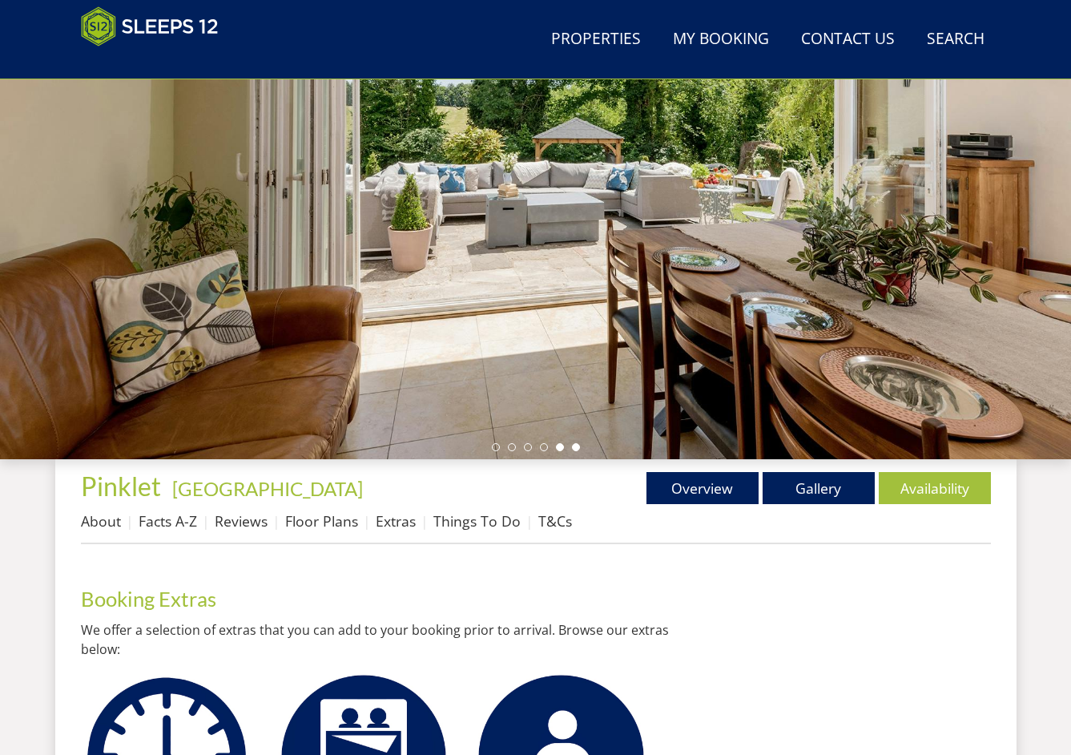
click at [577, 447] on li at bounding box center [576, 447] width 8 height 8
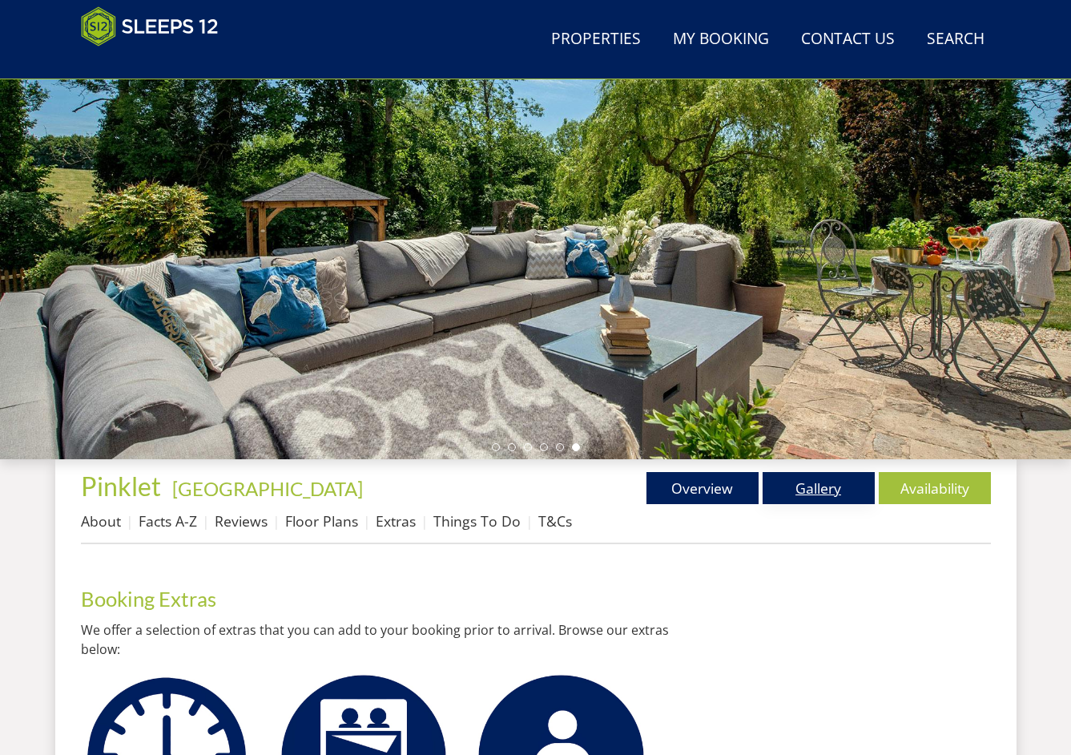
click at [780, 495] on link "Gallery" at bounding box center [819, 488] width 112 height 32
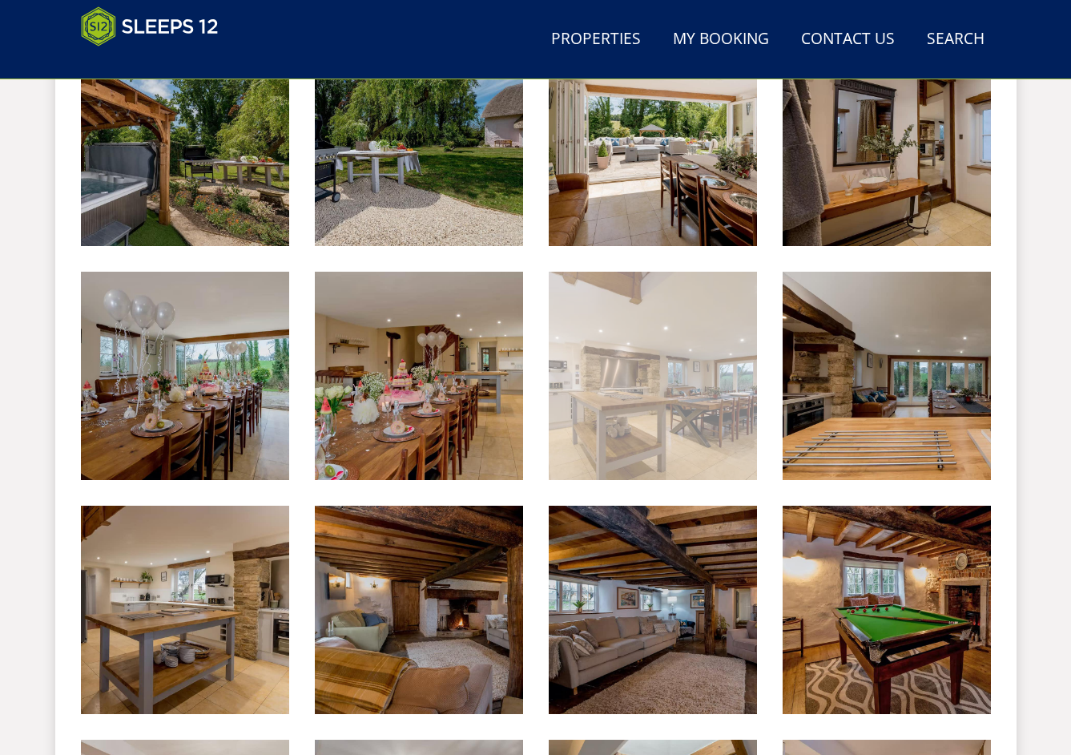
scroll to position [1003, 0]
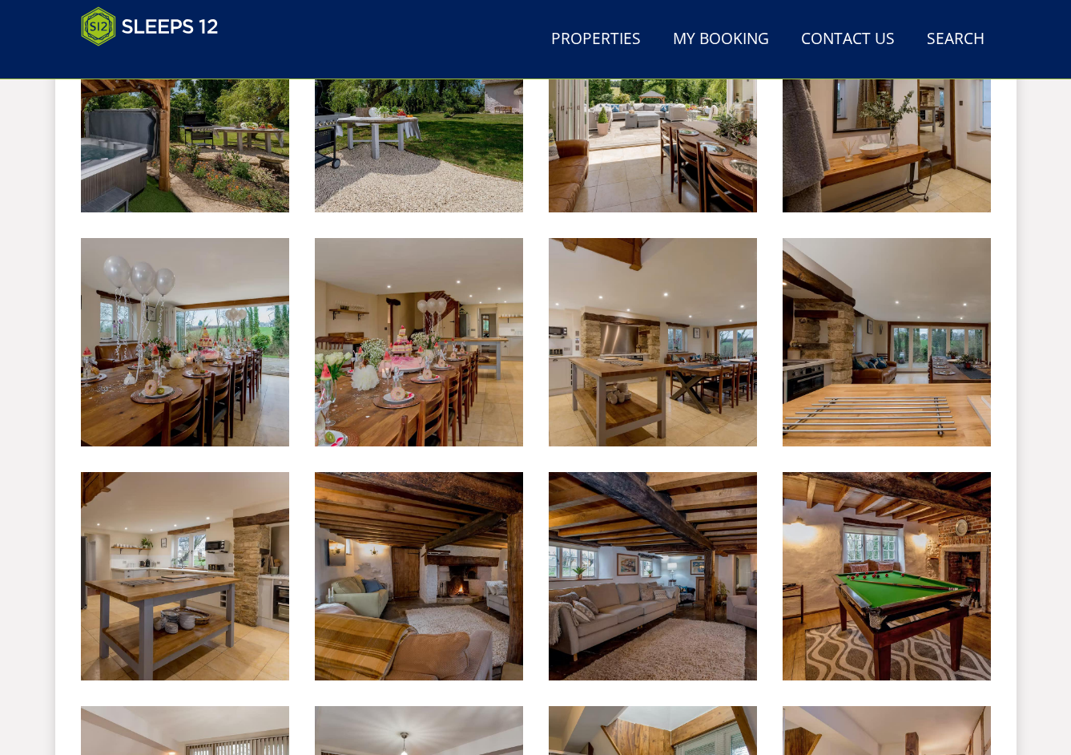
drag, startPoint x: 900, startPoint y: 393, endPoint x: 917, endPoint y: 429, distance: 40.1
click at [900, 393] on img at bounding box center [887, 342] width 208 height 208
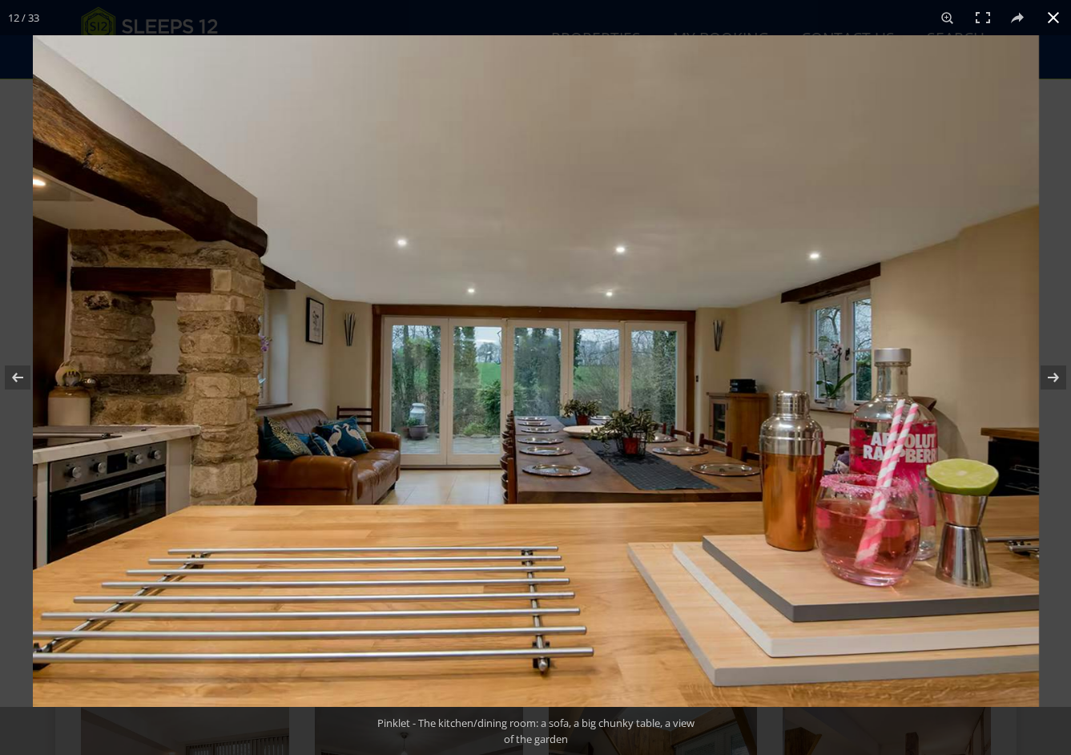
click at [1065, 18] on button at bounding box center [1053, 17] width 35 height 35
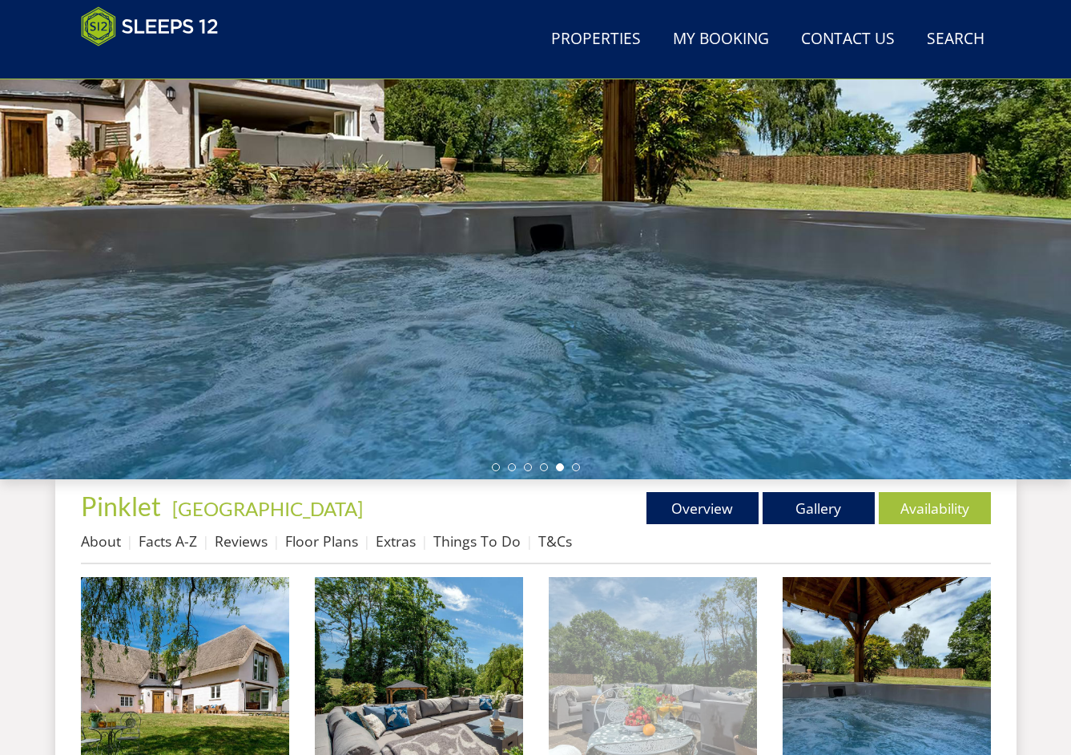
scroll to position [358, 0]
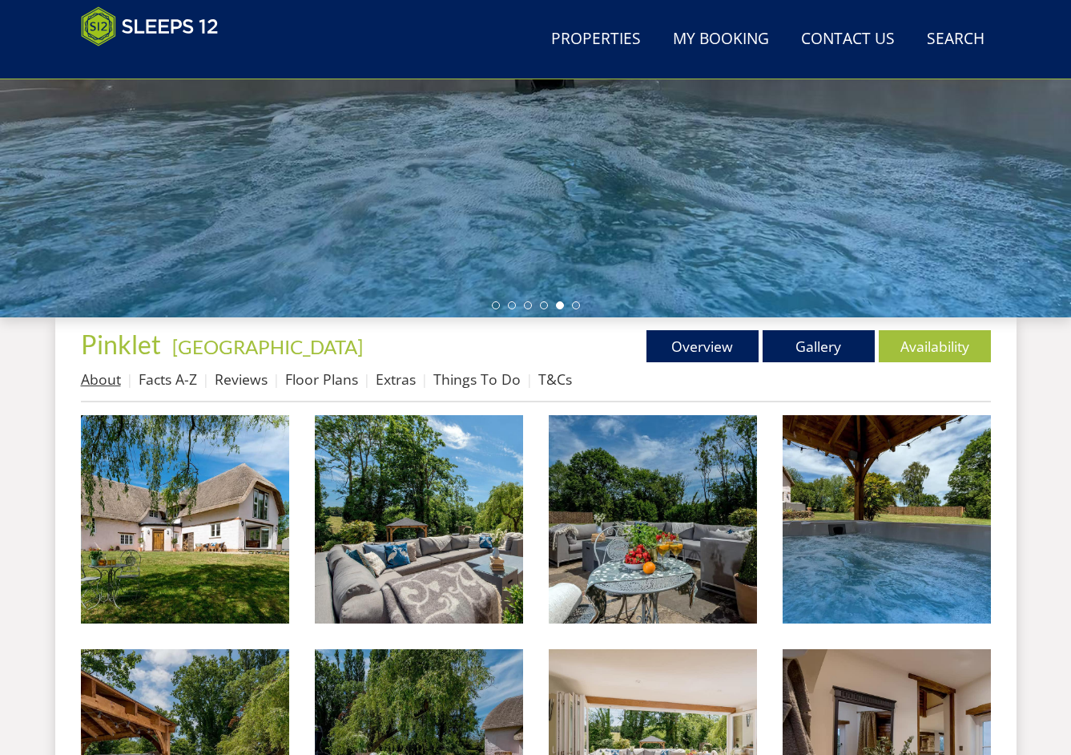
click at [103, 385] on link "About" at bounding box center [101, 378] width 40 height 19
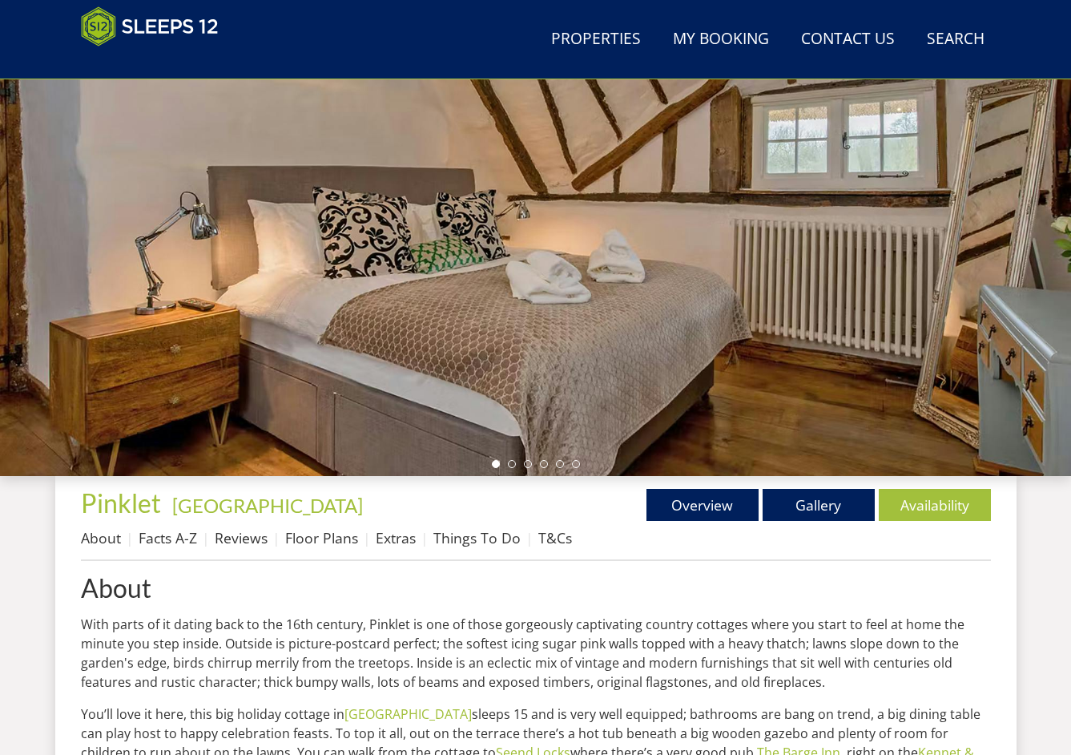
scroll to position [350, 0]
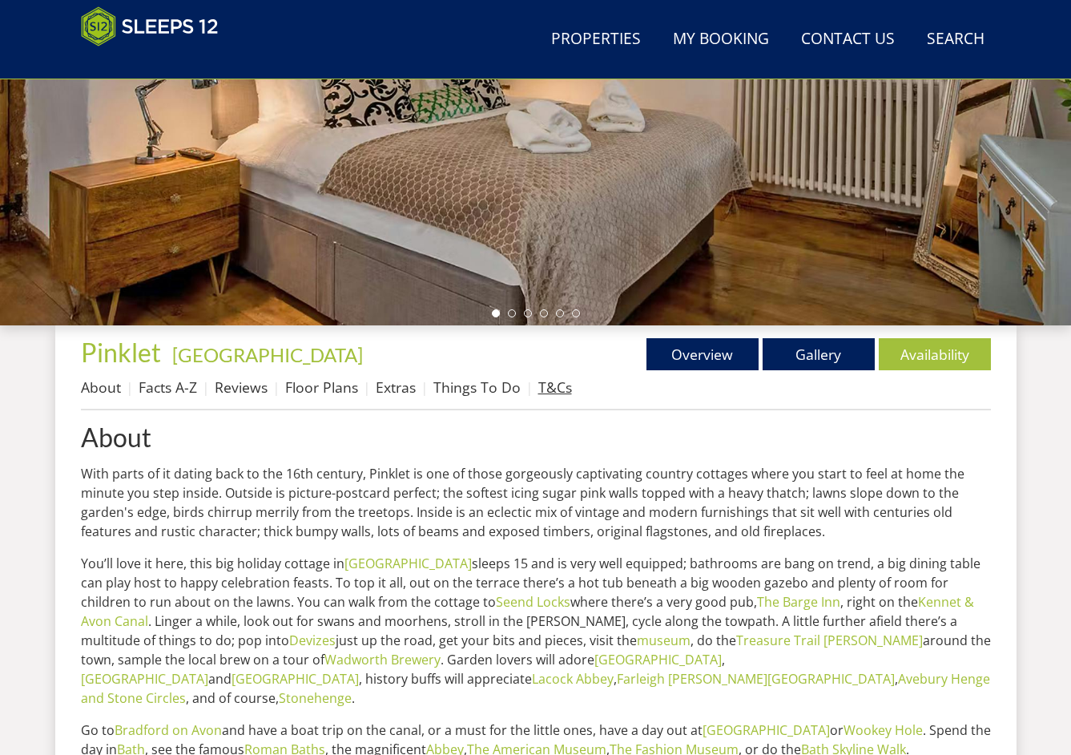
click at [555, 391] on link "T&Cs" at bounding box center [555, 386] width 34 height 19
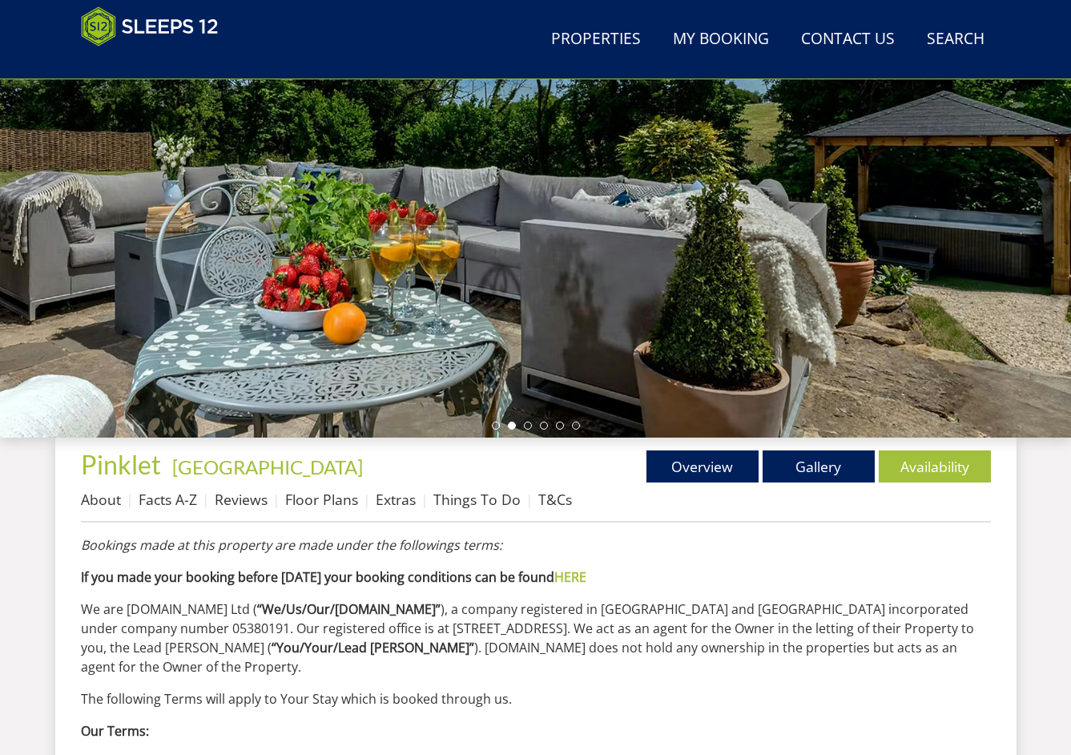
scroll to position [277, 0]
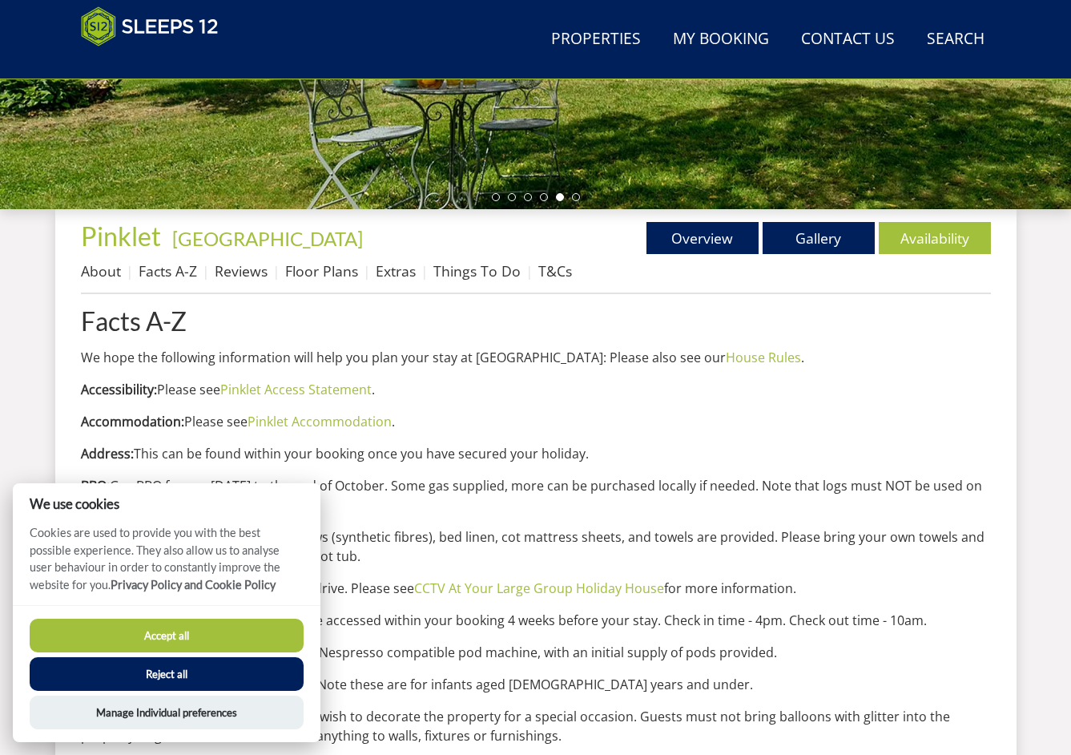
scroll to position [469, 0]
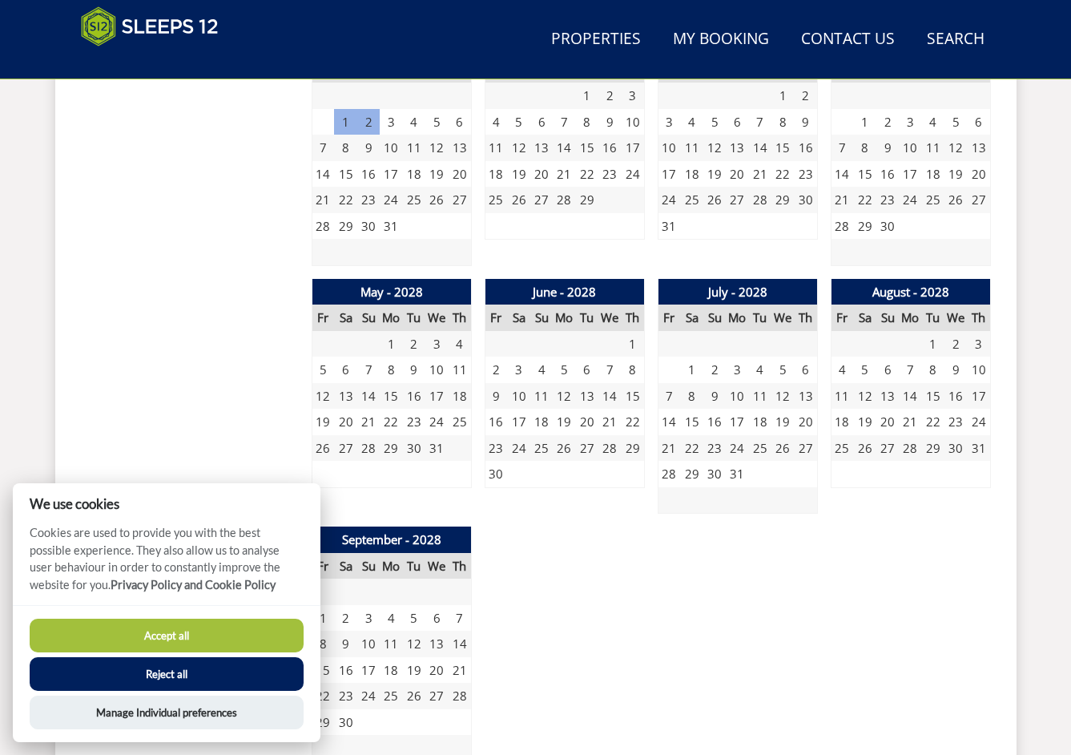
scroll to position [2338, 0]
